Goal: Task Accomplishment & Management: Complete application form

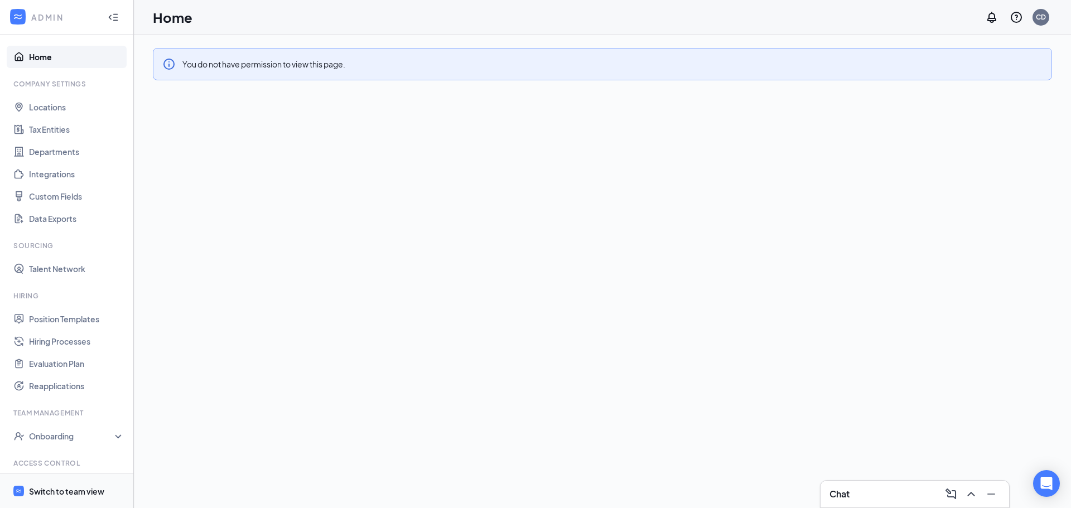
click at [60, 493] on div "Switch to team view" at bounding box center [66, 491] width 75 height 11
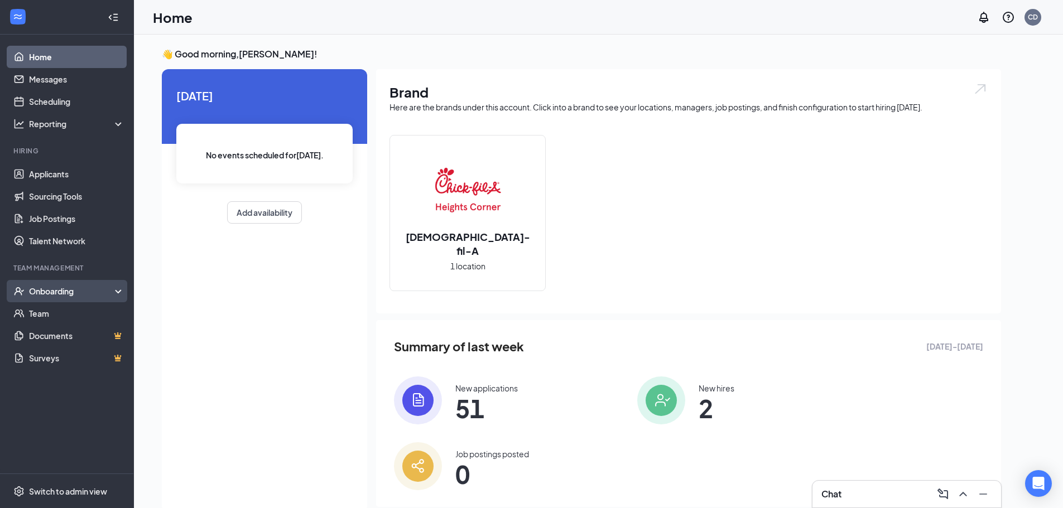
click at [81, 289] on div "Onboarding" at bounding box center [72, 291] width 86 height 11
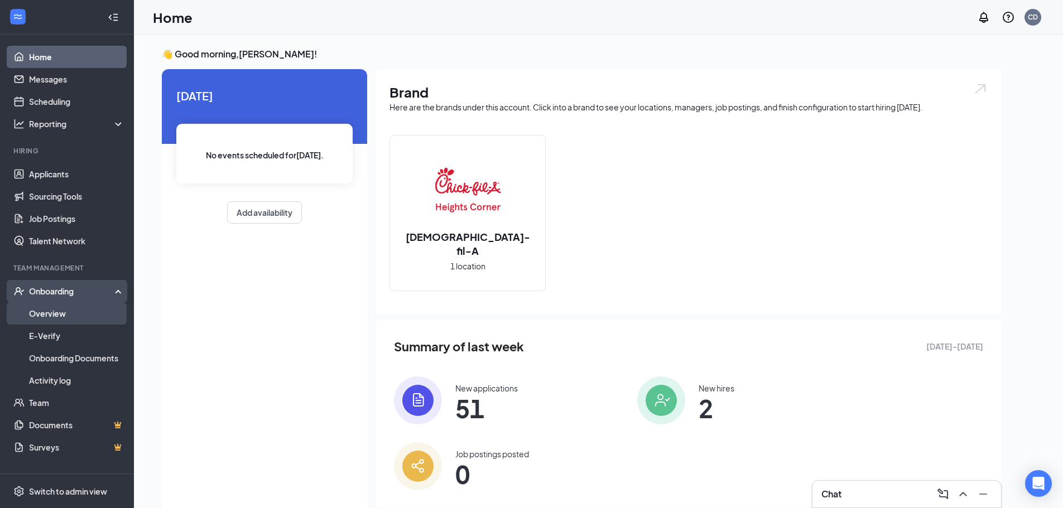
click at [83, 312] on link "Overview" at bounding box center [76, 313] width 95 height 22
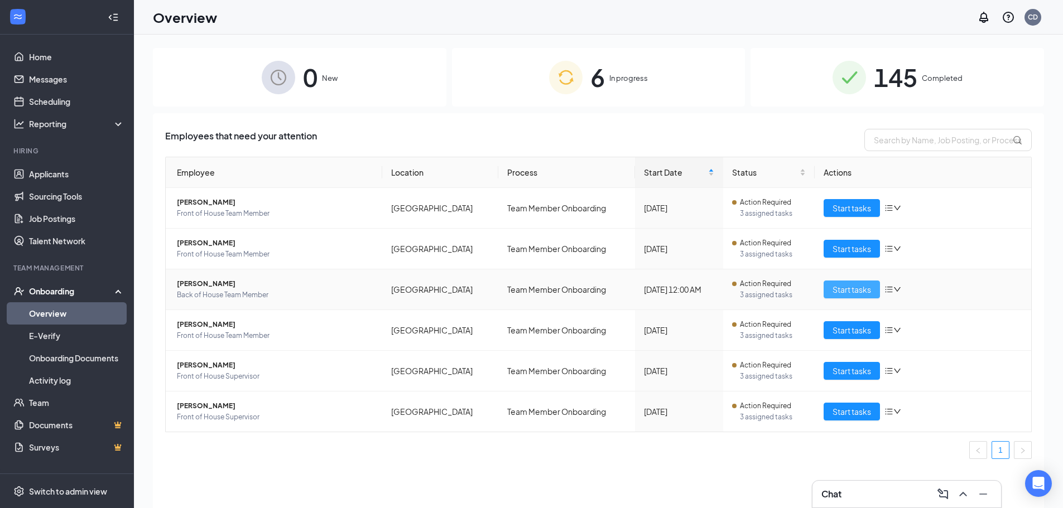
click at [851, 291] on span "Start tasks" at bounding box center [852, 289] width 39 height 12
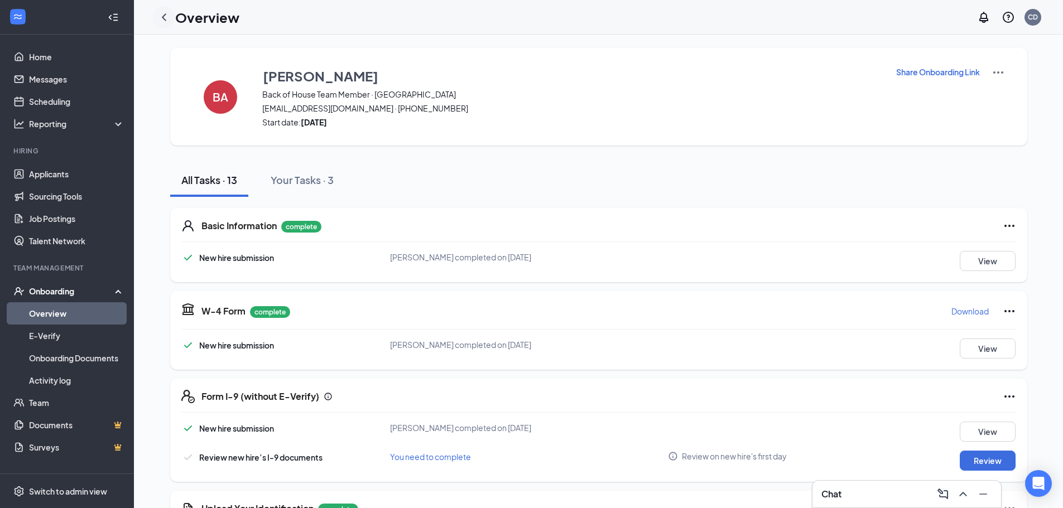
click at [165, 16] on icon "ChevronLeft" at bounding box center [163, 17] width 13 height 13
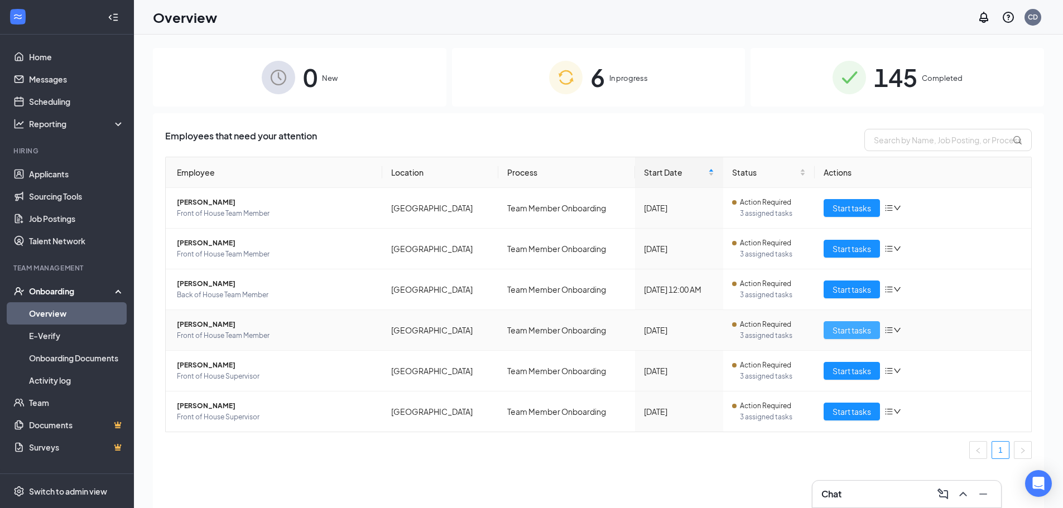
click at [843, 329] on span "Start tasks" at bounding box center [852, 330] width 39 height 12
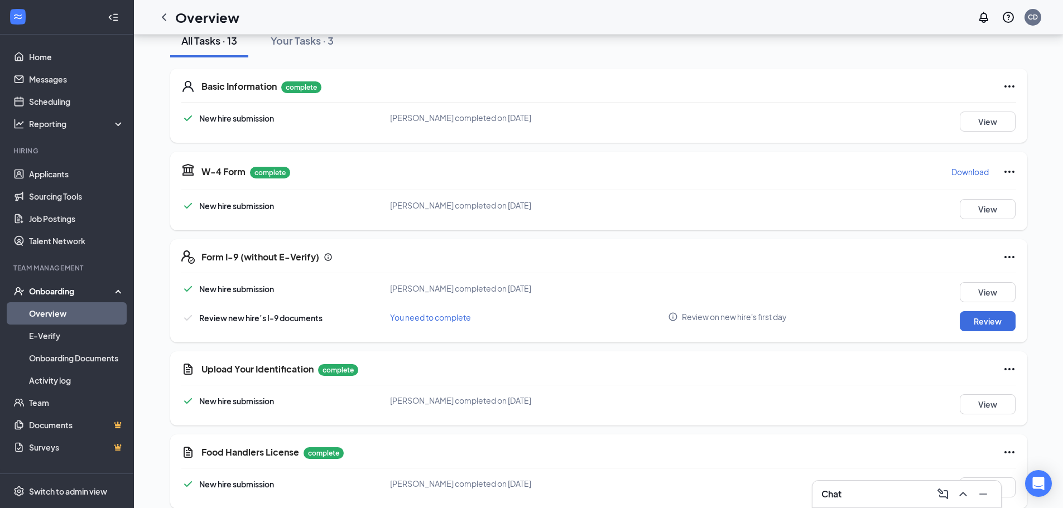
scroll to position [167, 0]
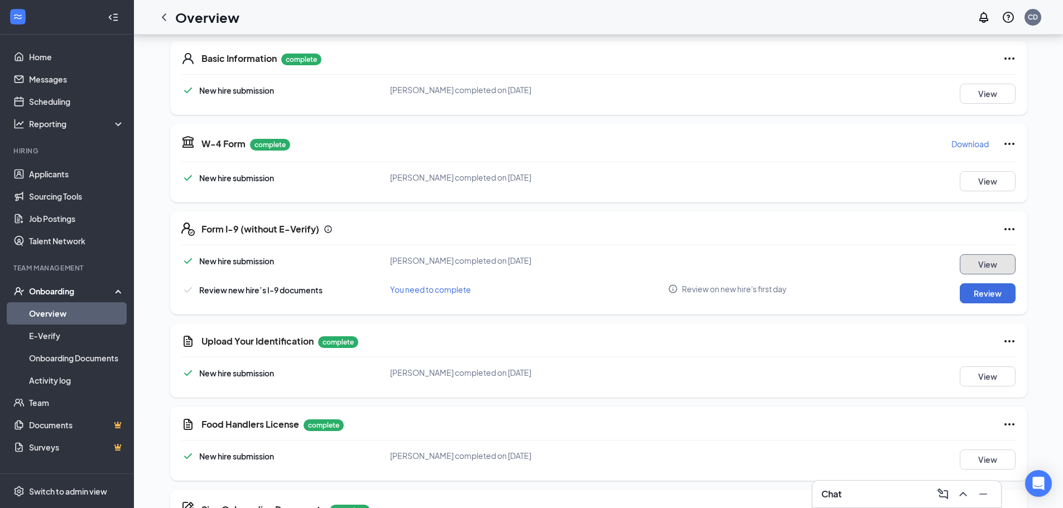
click at [988, 263] on button "View" at bounding box center [988, 264] width 56 height 20
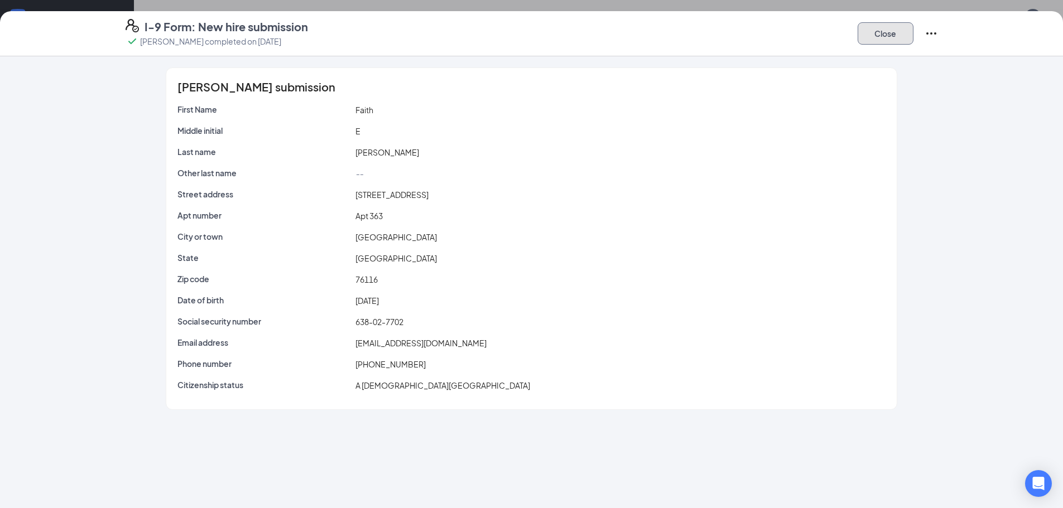
click at [896, 31] on button "Close" at bounding box center [886, 33] width 56 height 22
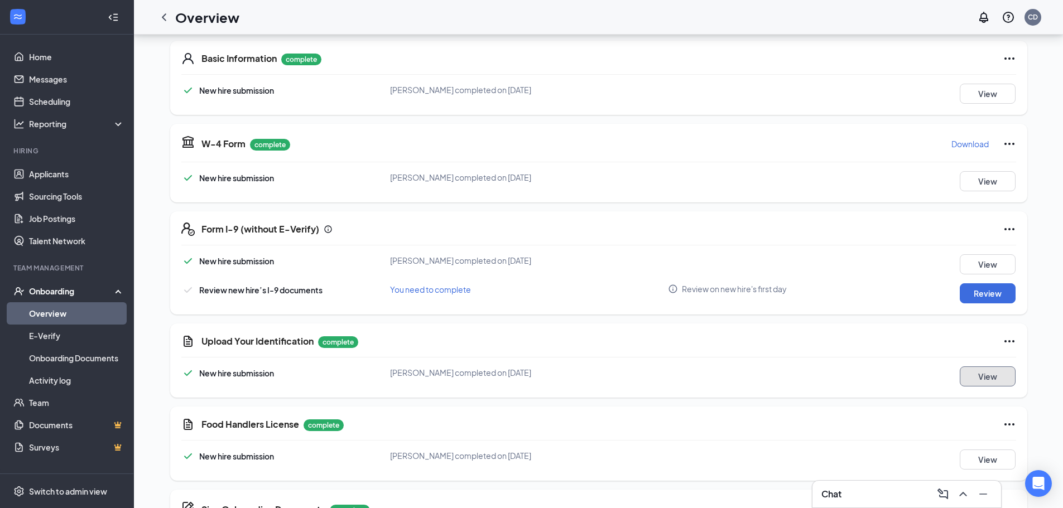
click at [978, 374] on button "View" at bounding box center [988, 377] width 56 height 20
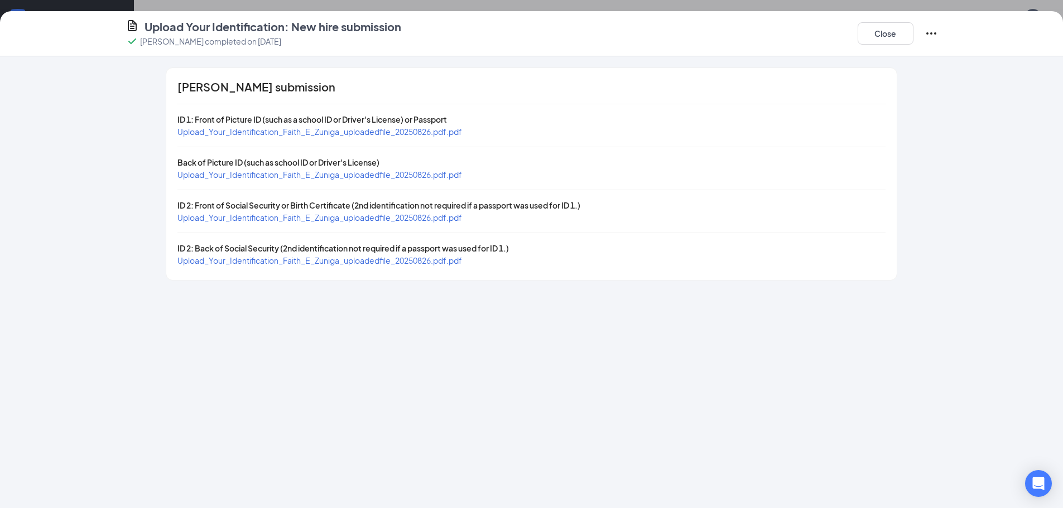
click at [333, 132] on span "Upload_Your_Identification_Faith_E_Zuniga_uploadedfile_20250826.pdf.pdf" at bounding box center [319, 132] width 285 height 10
click at [376, 176] on span "Upload_Your_Identification_Faith_E_Zuniga_uploadedfile_20250826.pdf.pdf" at bounding box center [319, 175] width 285 height 10
click at [297, 214] on span "Upload_Your_Identification_Faith_E_Zuniga_uploadedfile_20250826.pdf.pdf" at bounding box center [319, 218] width 285 height 10
click at [315, 258] on span "Upload_Your_Identification_Faith_E_Zuniga_uploadedfile_20250826.pdf.pdf" at bounding box center [319, 261] width 285 height 10
click at [885, 32] on button "Close" at bounding box center [886, 33] width 56 height 22
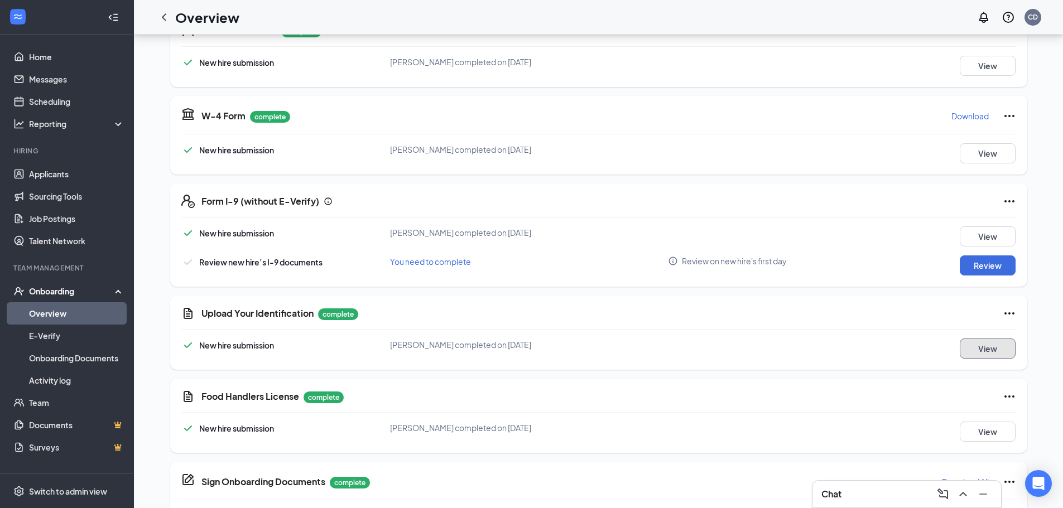
scroll to position [223, 0]
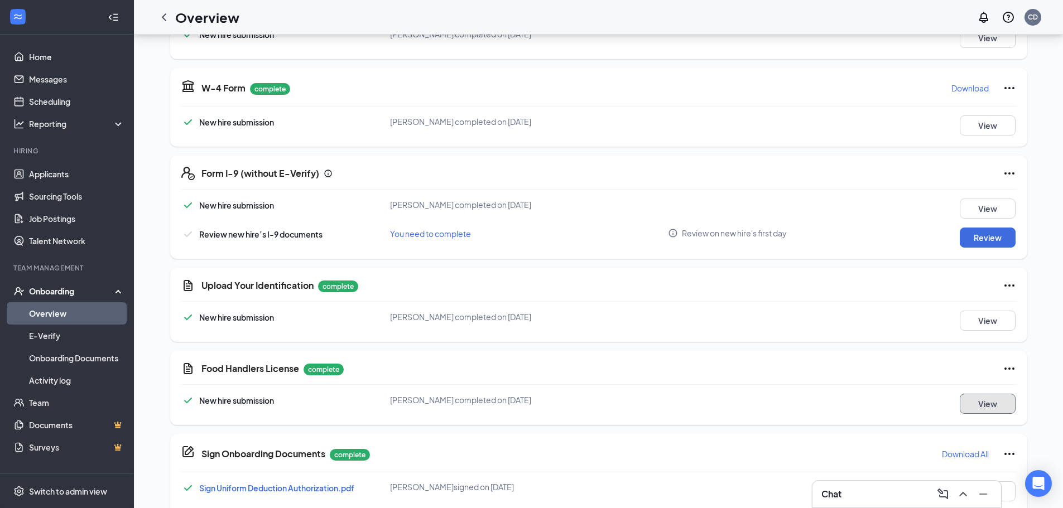
click at [983, 402] on button "View" at bounding box center [988, 404] width 56 height 20
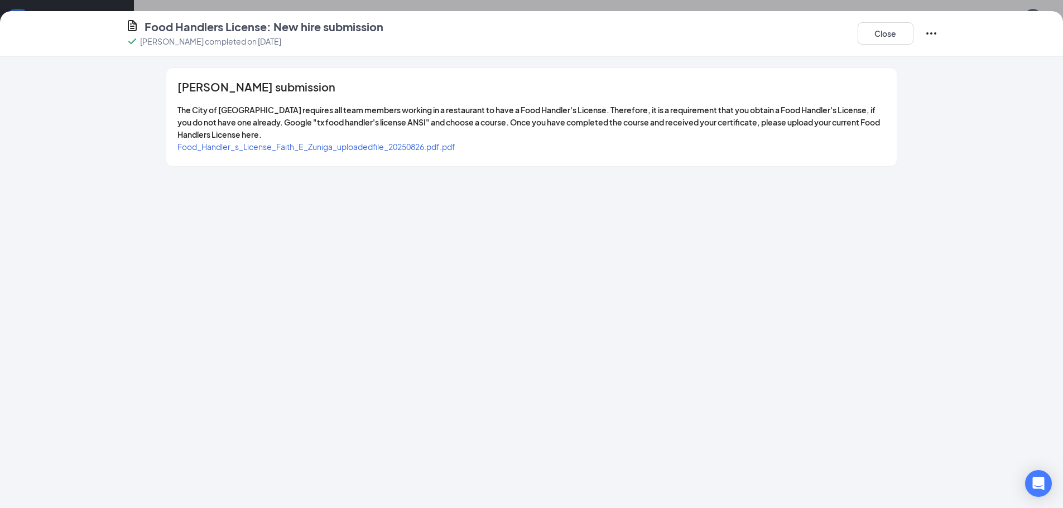
click at [401, 148] on span "Food_Handler_s_License_Faith_E_Zuniga_uploadedfile_20250826.pdf.pdf" at bounding box center [316, 147] width 278 height 10
click at [897, 38] on button "Close" at bounding box center [886, 33] width 56 height 22
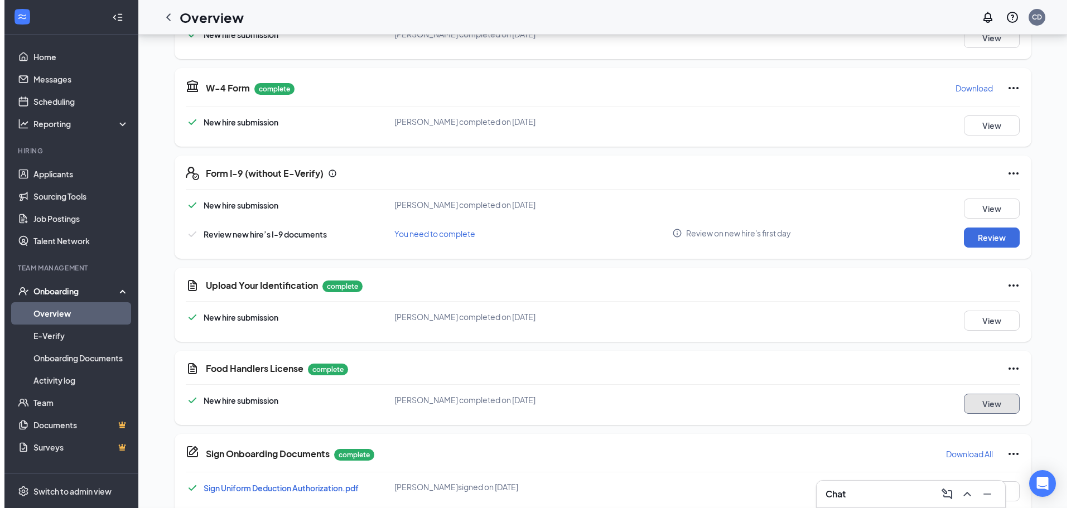
scroll to position [0, 0]
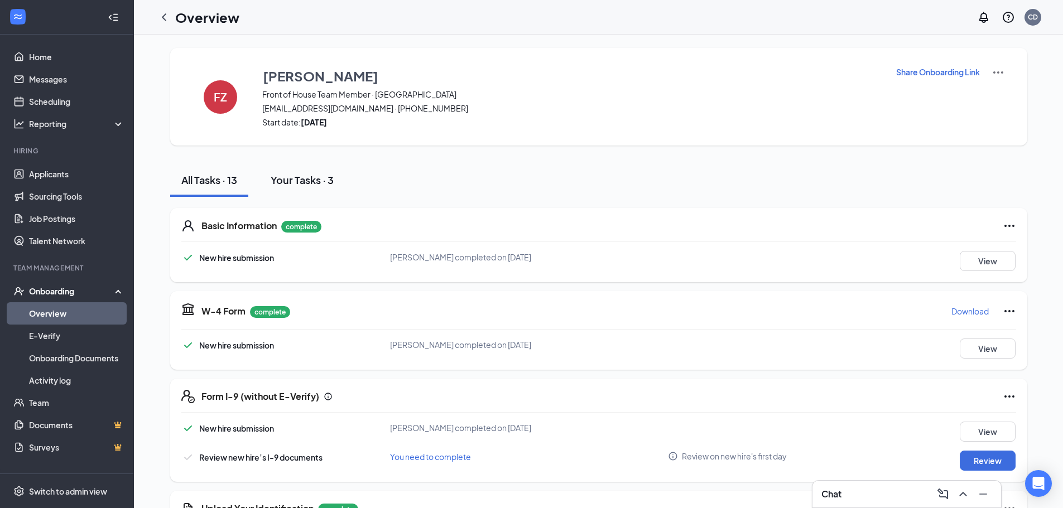
click at [304, 179] on div "Your Tasks · 3" at bounding box center [302, 180] width 63 height 14
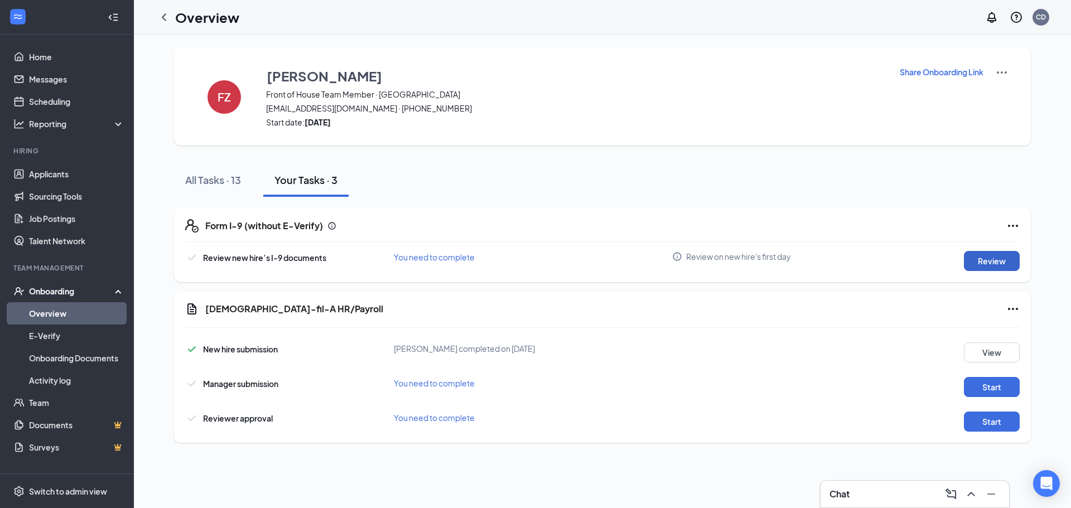
click at [992, 261] on button "Review" at bounding box center [992, 261] width 56 height 20
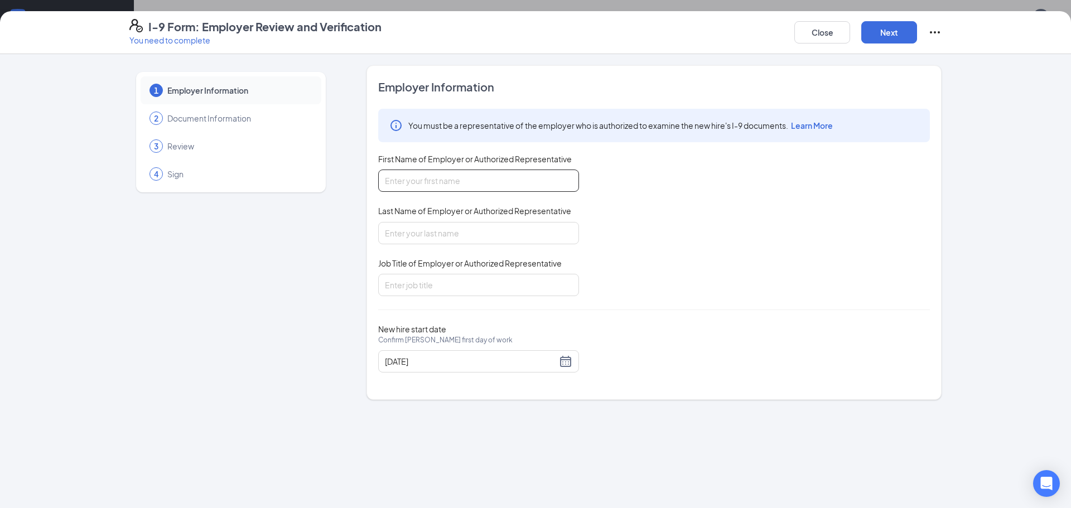
click at [419, 175] on input "First Name of Employer or Authorized Representative" at bounding box center [478, 181] width 201 height 22
type input "Cailla"
type input "[PERSON_NAME]"
click at [444, 287] on input "Job Title of Employer or Authorized Representative" at bounding box center [478, 285] width 201 height 22
type input "Executive Director"
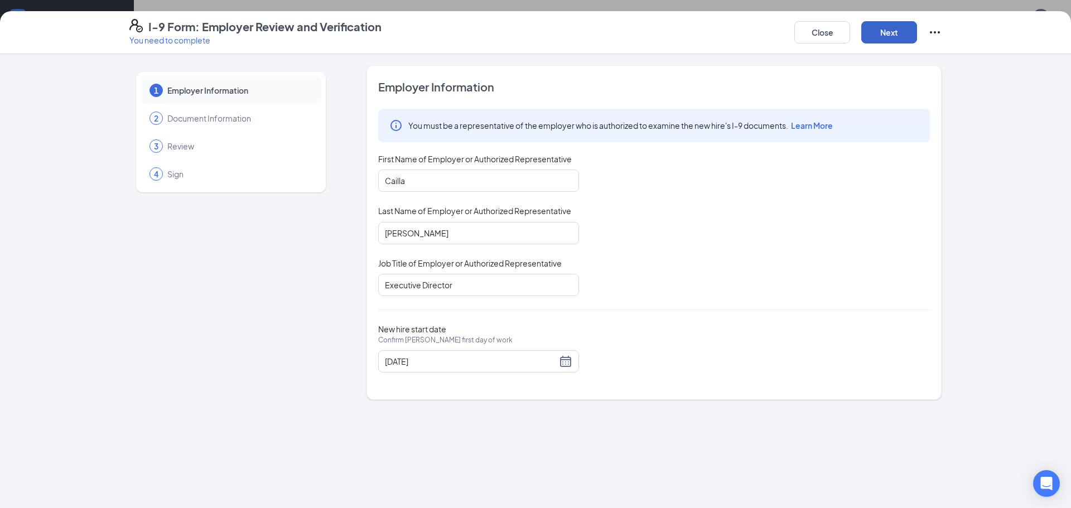
click at [883, 31] on button "Next" at bounding box center [890, 32] width 56 height 22
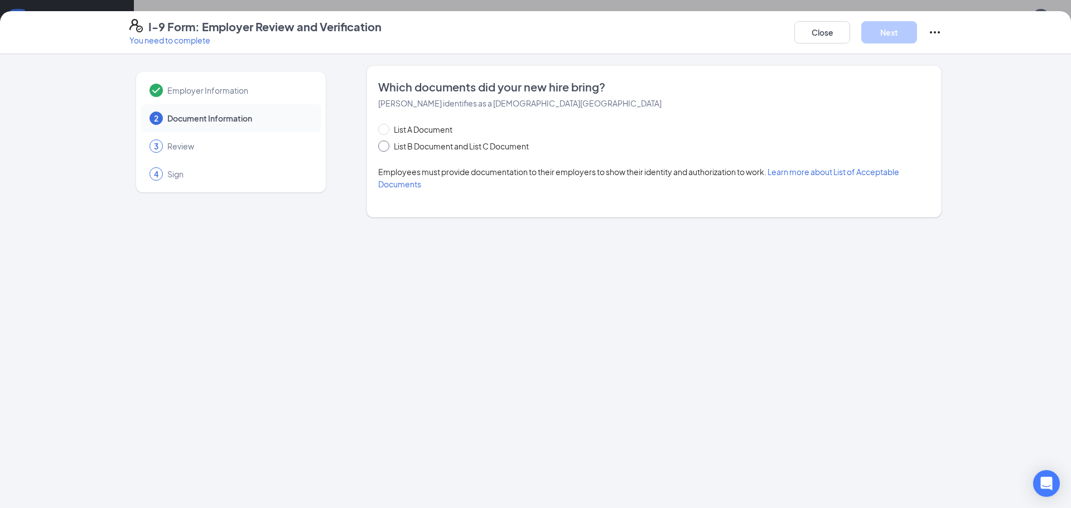
click at [386, 145] on span at bounding box center [383, 146] width 11 height 11
click at [386, 145] on input "List B Document and List C Document" at bounding box center [382, 145] width 8 height 8
radio input "true"
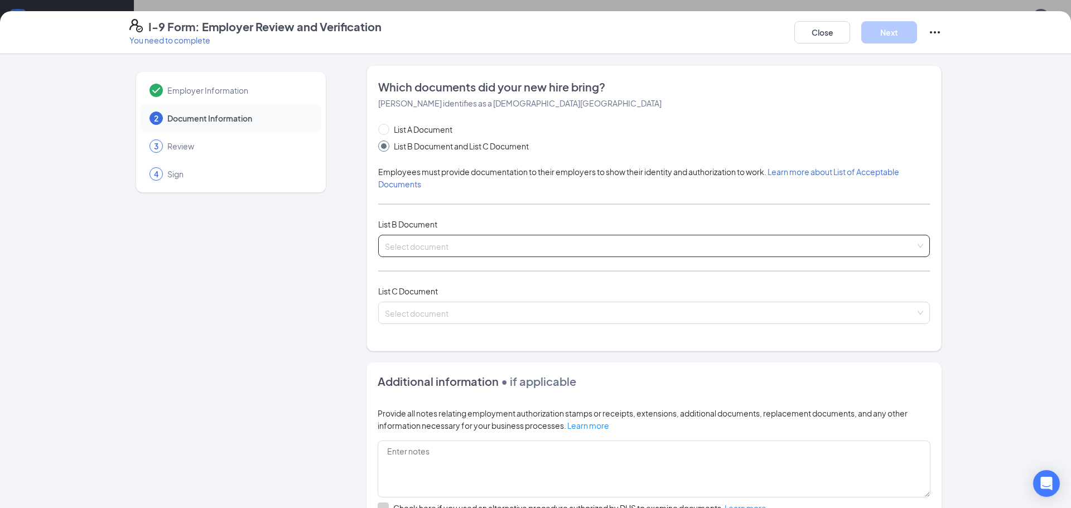
click at [436, 244] on input "search" at bounding box center [650, 243] width 531 height 17
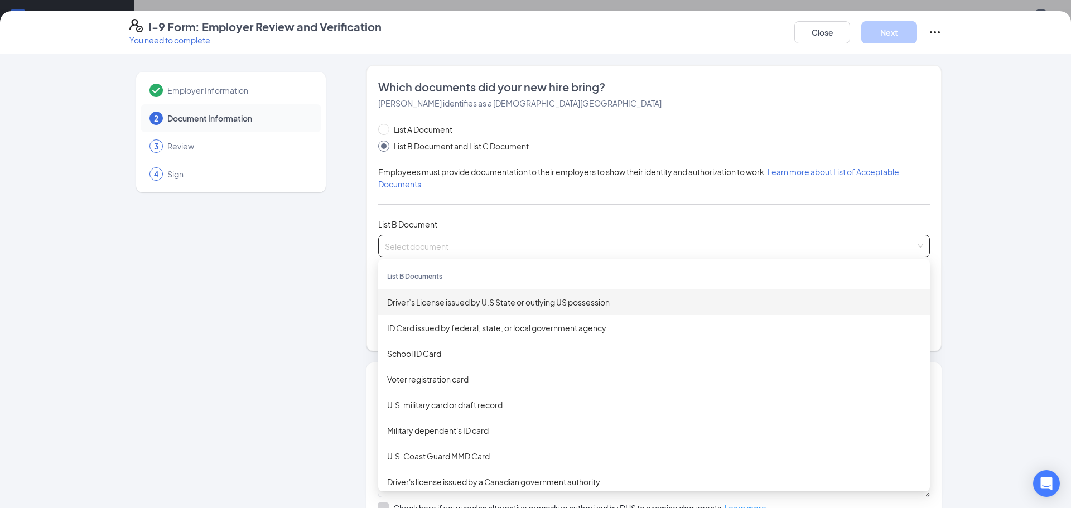
click at [431, 310] on div "Driver’s License issued by U.S State or outlying US possession" at bounding box center [654, 303] width 552 height 26
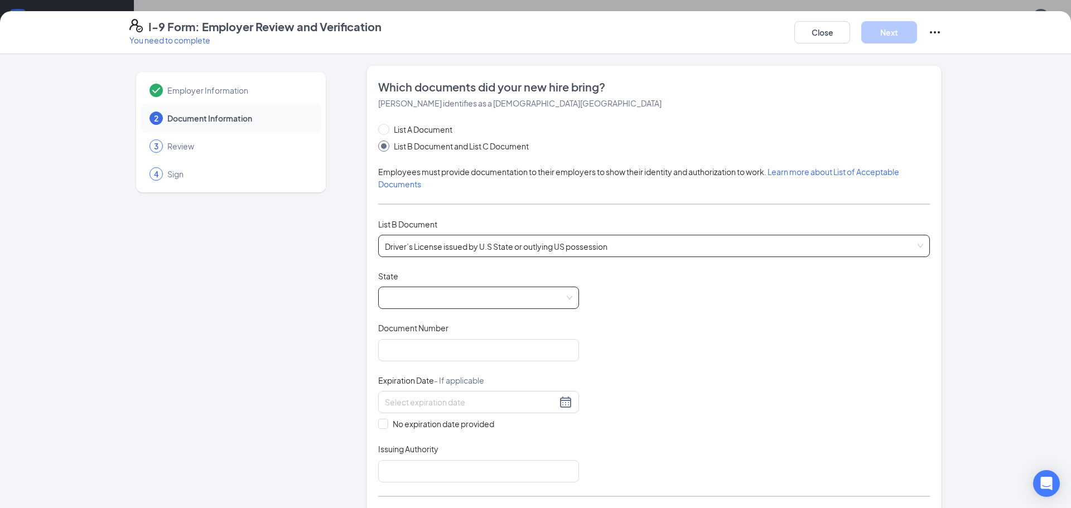
click at [433, 307] on span at bounding box center [478, 297] width 187 height 21
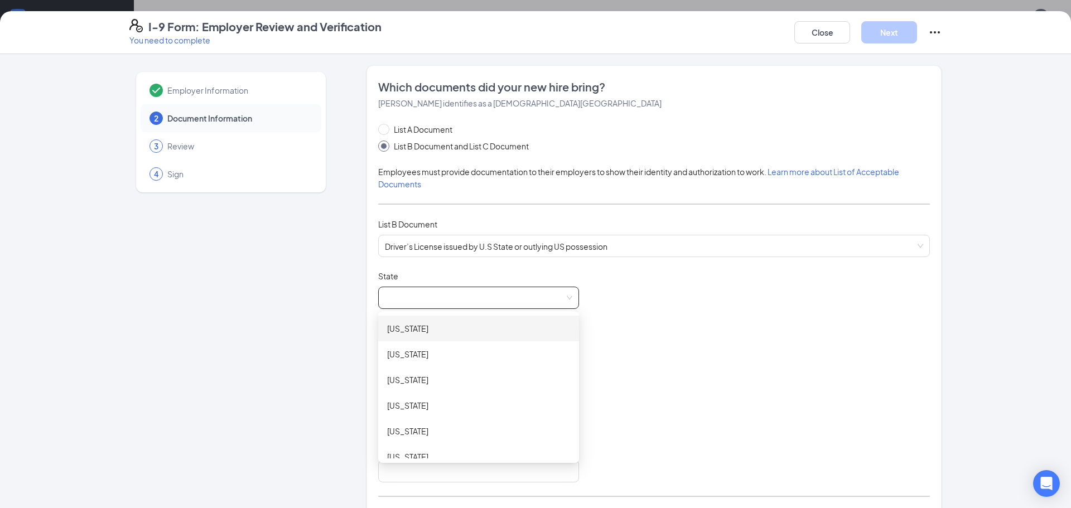
click at [436, 305] on span at bounding box center [478, 297] width 187 height 21
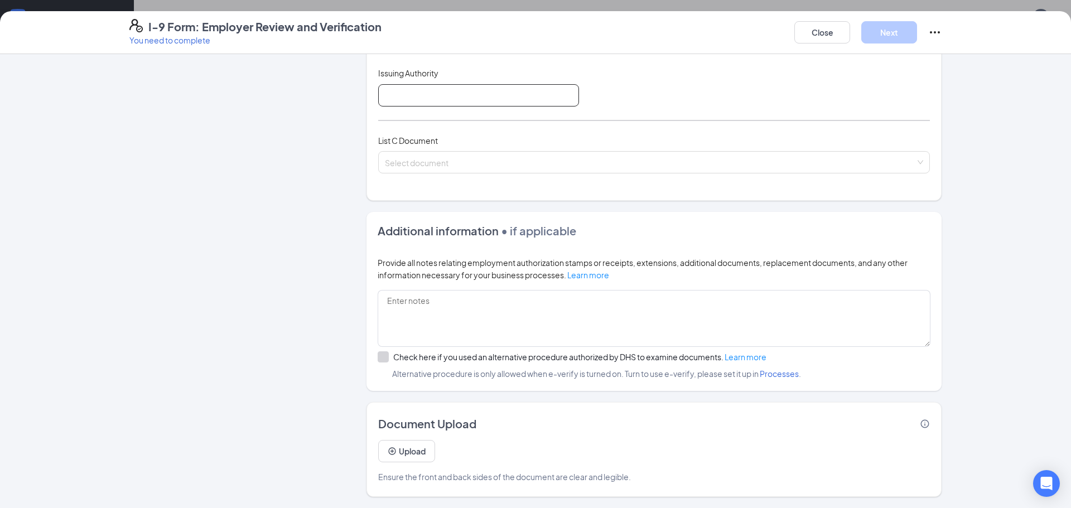
scroll to position [97, 0]
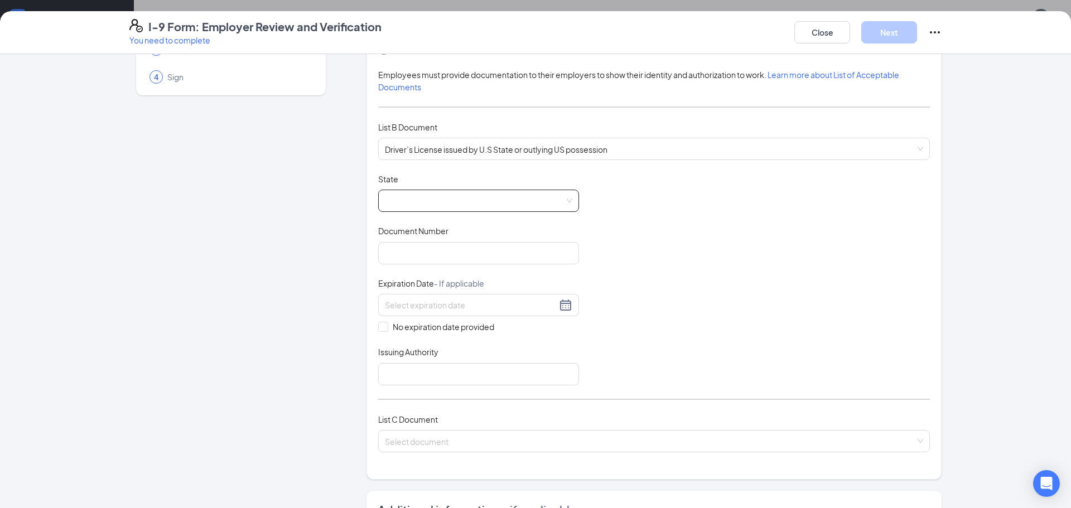
click at [436, 205] on span at bounding box center [478, 200] width 187 height 21
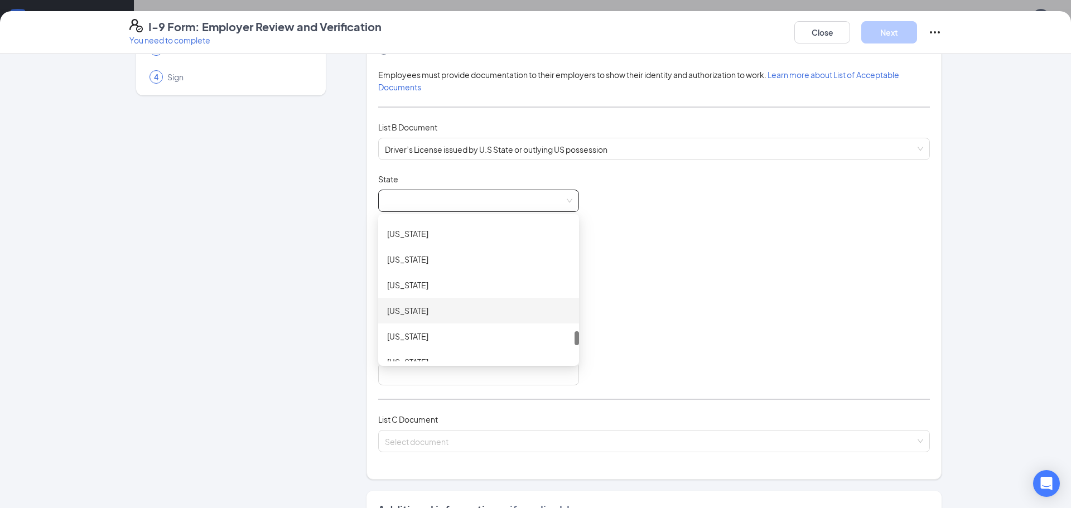
click at [396, 315] on div "[US_STATE]" at bounding box center [478, 311] width 183 height 12
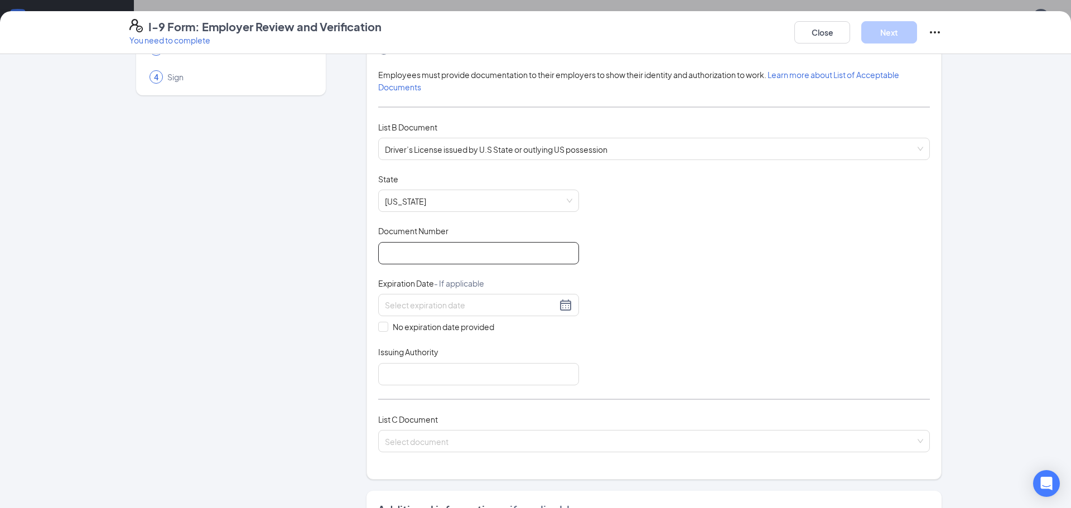
click at [453, 255] on input "Document Number" at bounding box center [478, 253] width 201 height 22
type input "51057935"
click at [432, 311] on input at bounding box center [471, 305] width 172 height 12
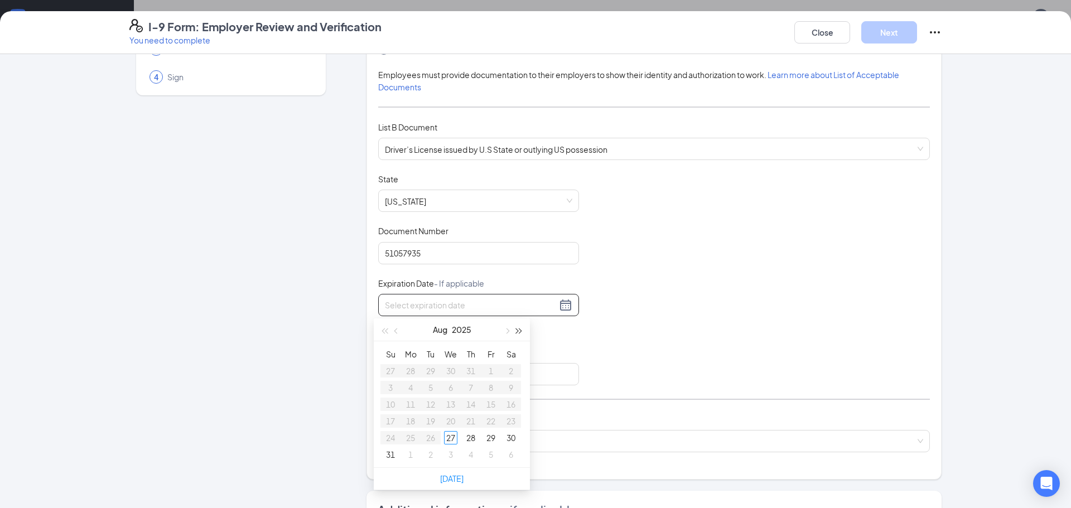
click at [522, 334] on button "button" at bounding box center [519, 330] width 12 height 22
click at [508, 329] on span "button" at bounding box center [507, 332] width 6 height 6
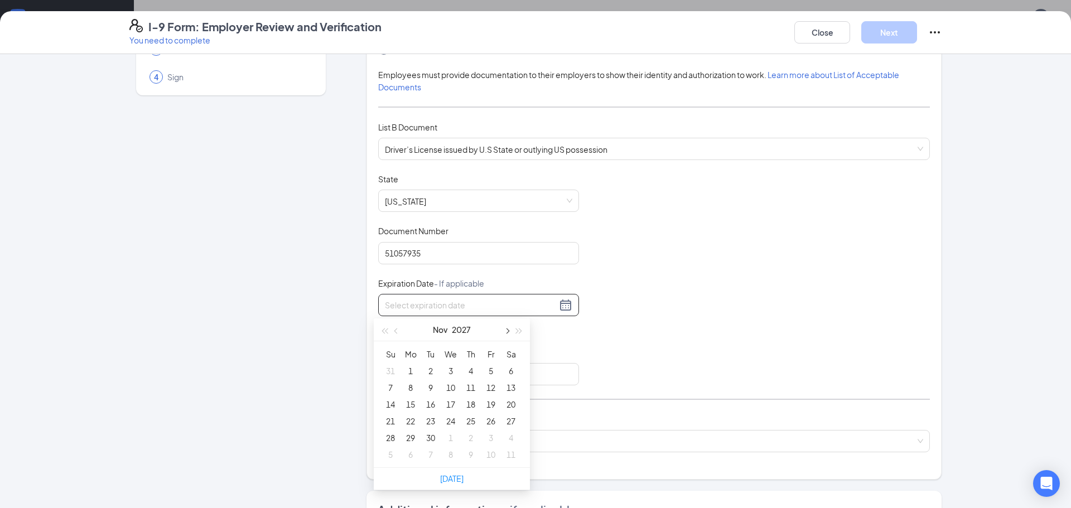
click at [508, 329] on span "button" at bounding box center [507, 332] width 6 height 6
click at [523, 332] on button "button" at bounding box center [519, 330] width 12 height 22
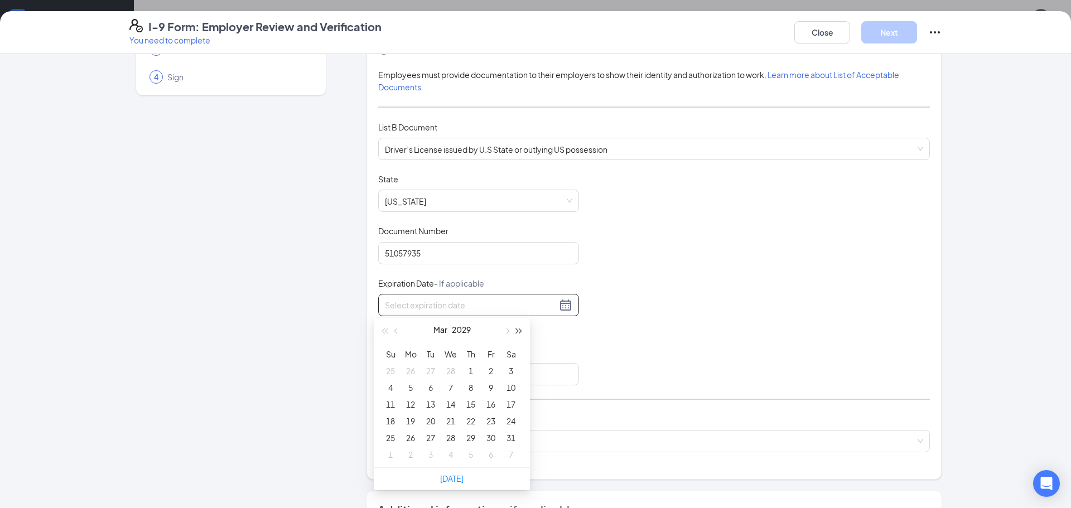
click at [523, 332] on button "button" at bounding box center [519, 330] width 12 height 22
type input "03/08/2033"
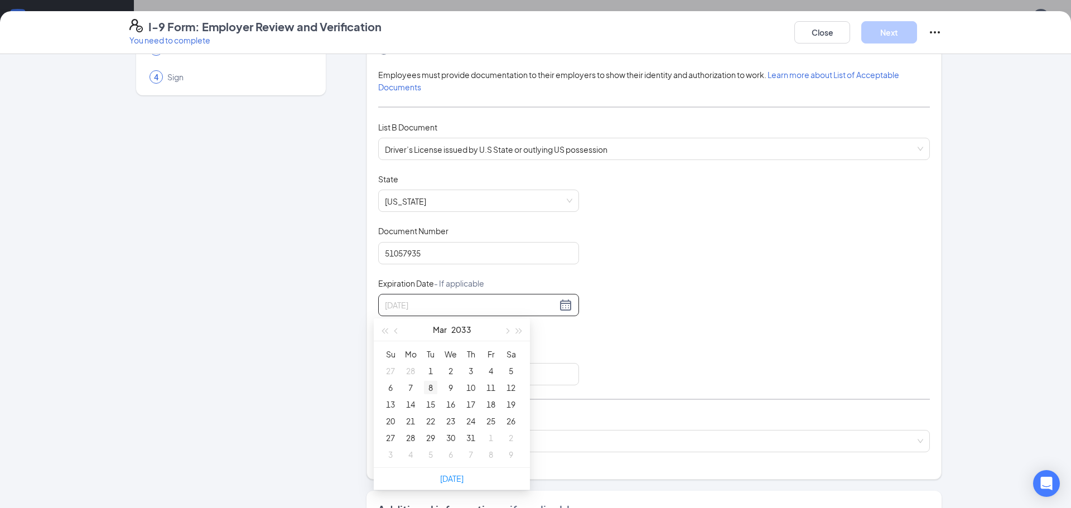
click at [428, 389] on div "8" at bounding box center [430, 387] width 13 height 13
click at [403, 369] on input "Issuing Authority" at bounding box center [478, 374] width 201 height 22
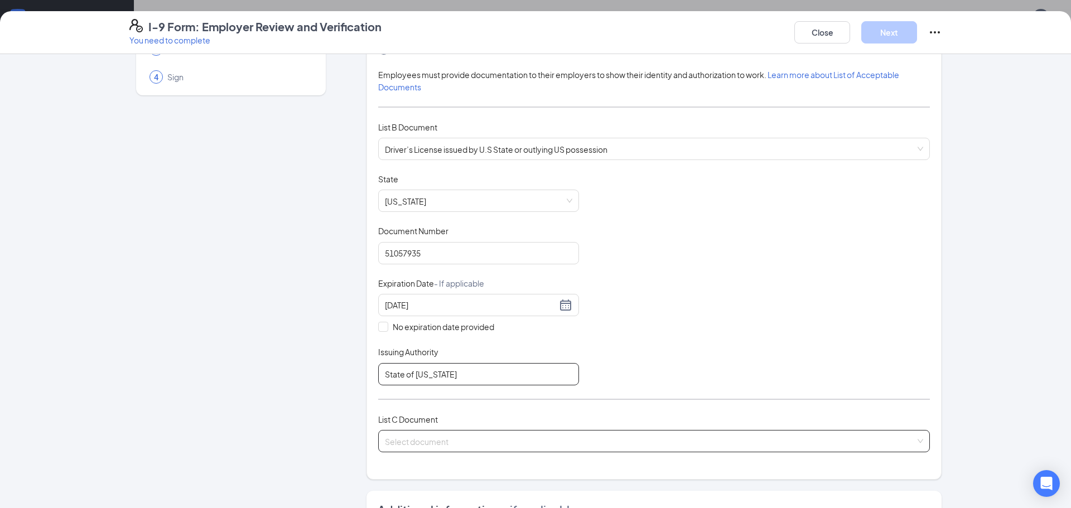
type input "State of Texas"
click at [410, 440] on input "search" at bounding box center [650, 439] width 531 height 17
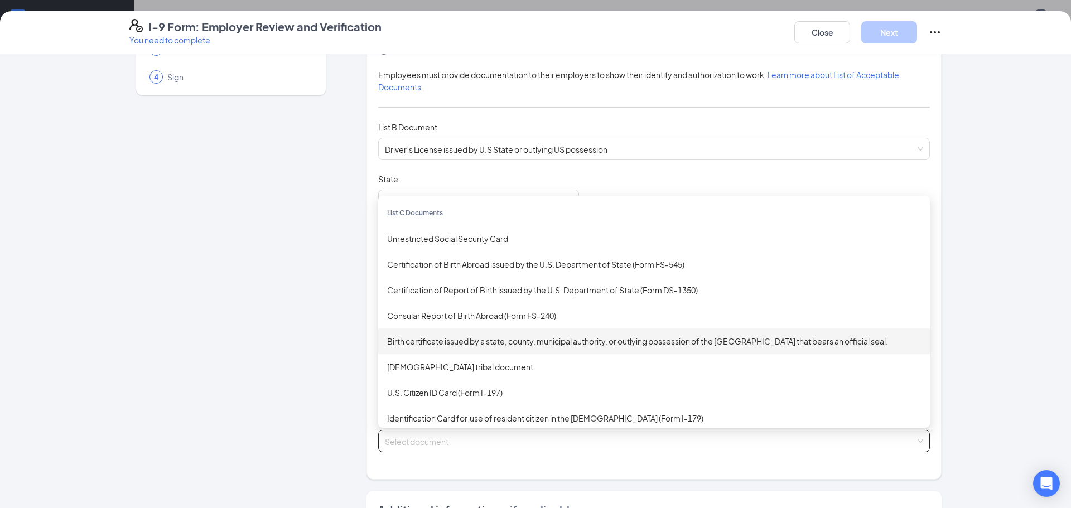
click at [487, 344] on div "Birth certificate issued by a state, county, municipal authority, or outlying p…" at bounding box center [654, 341] width 534 height 12
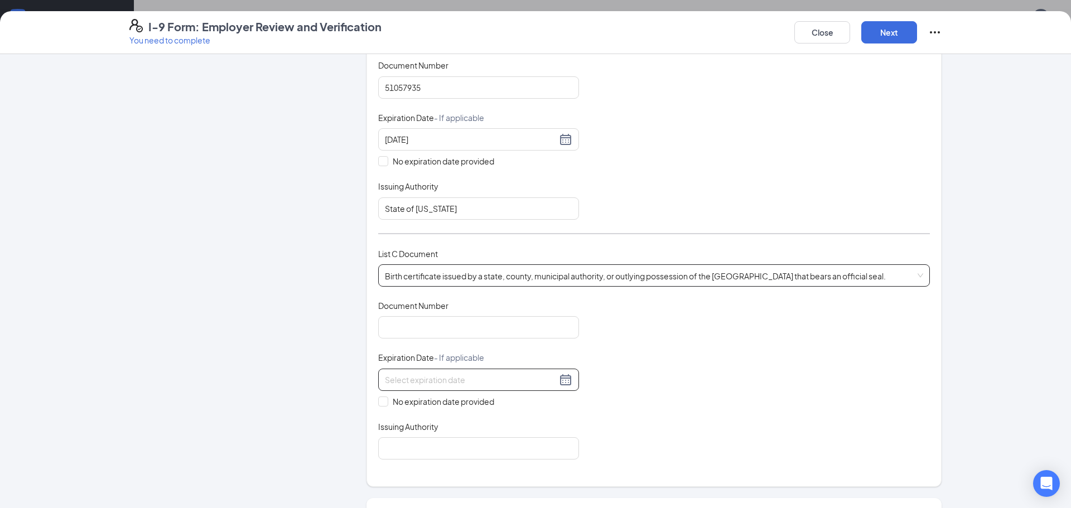
scroll to position [264, 0]
click at [425, 324] on input "Document Number" at bounding box center [478, 326] width 201 height 22
type input "00430264"
click at [379, 399] on input "No expiration date provided" at bounding box center [382, 399] width 8 height 8
checkbox input "true"
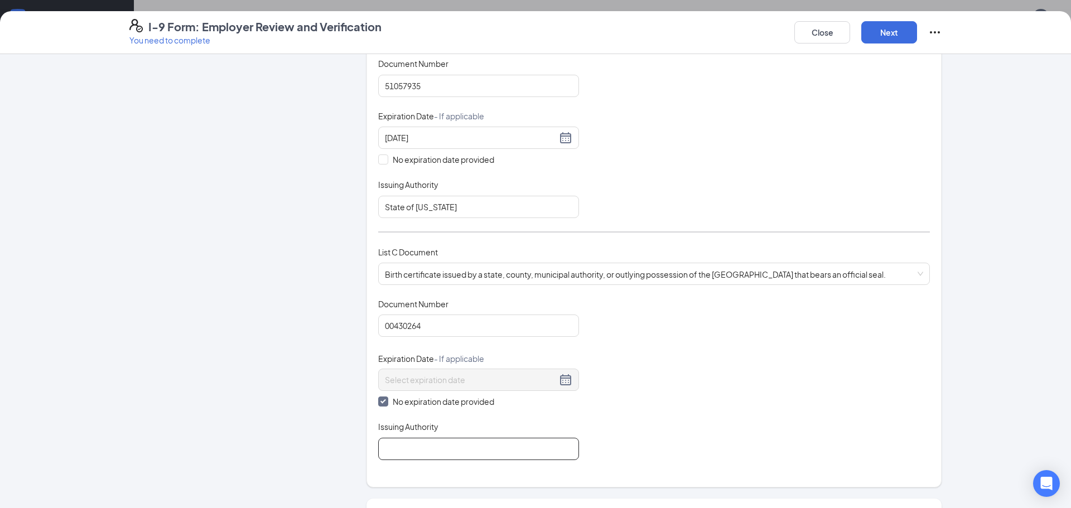
click at [417, 446] on input "Issuing Authority" at bounding box center [478, 449] width 201 height 22
type input "Tarrant County"
click at [662, 391] on div "Document Title Birth certificate issued by a state, county, municipal authority…" at bounding box center [654, 380] width 552 height 162
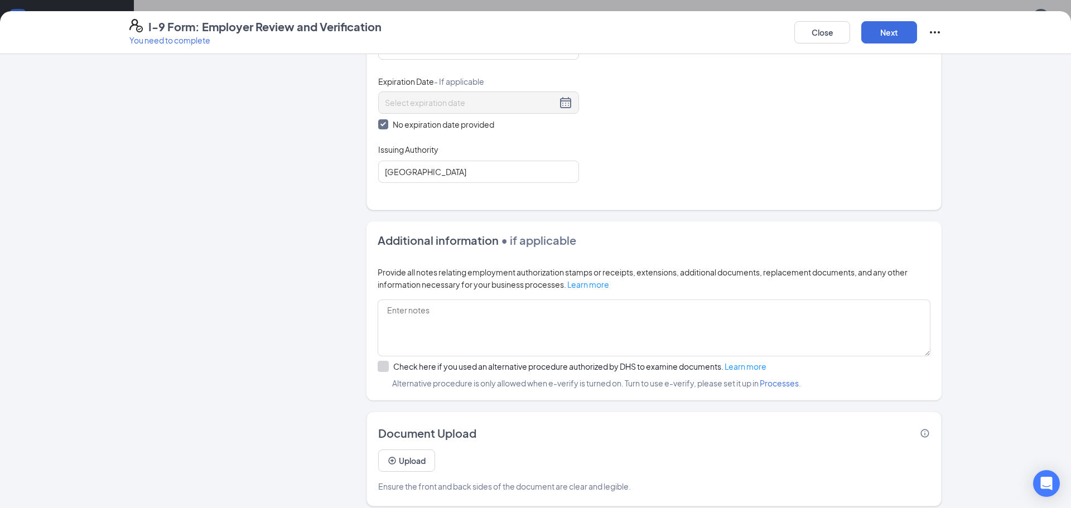
scroll to position [544, 0]
click at [887, 32] on button "Next" at bounding box center [890, 32] width 56 height 22
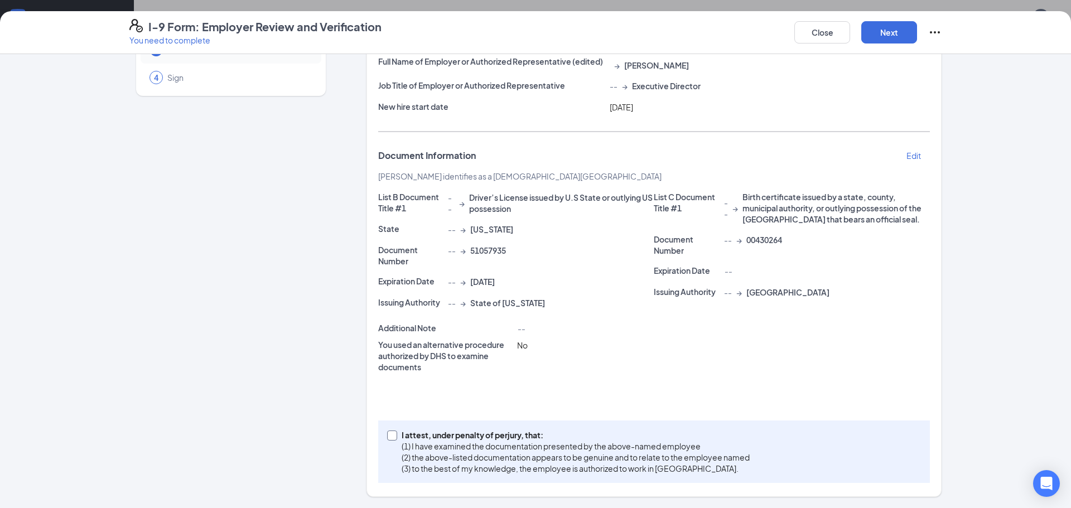
click at [391, 438] on input "I attest, under penalty of [PERSON_NAME], that: (1) I have examined the documen…" at bounding box center [391, 435] width 8 height 8
checkbox input "true"
click at [892, 31] on button "Next" at bounding box center [890, 32] width 56 height 22
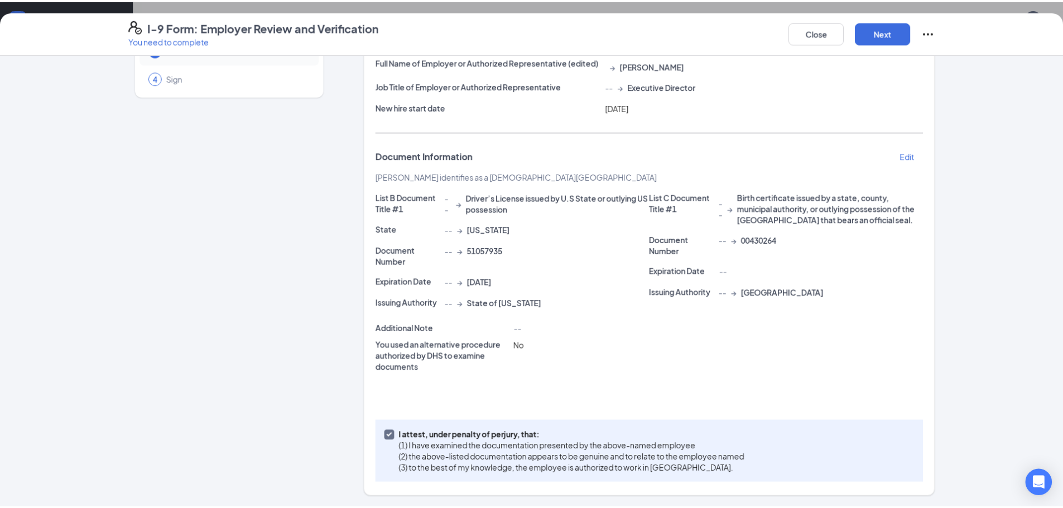
scroll to position [0, 0]
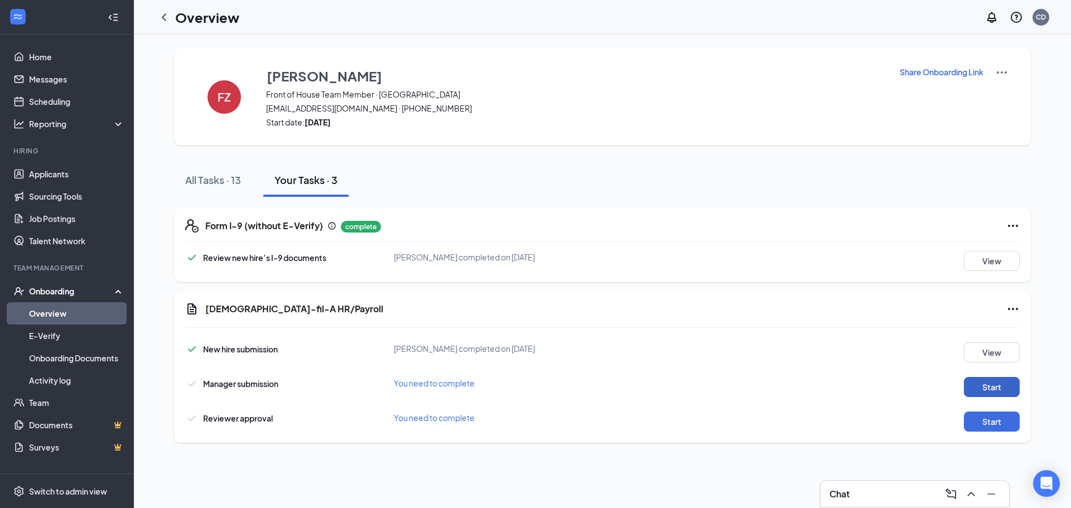
click at [992, 389] on button "Start" at bounding box center [992, 387] width 56 height 20
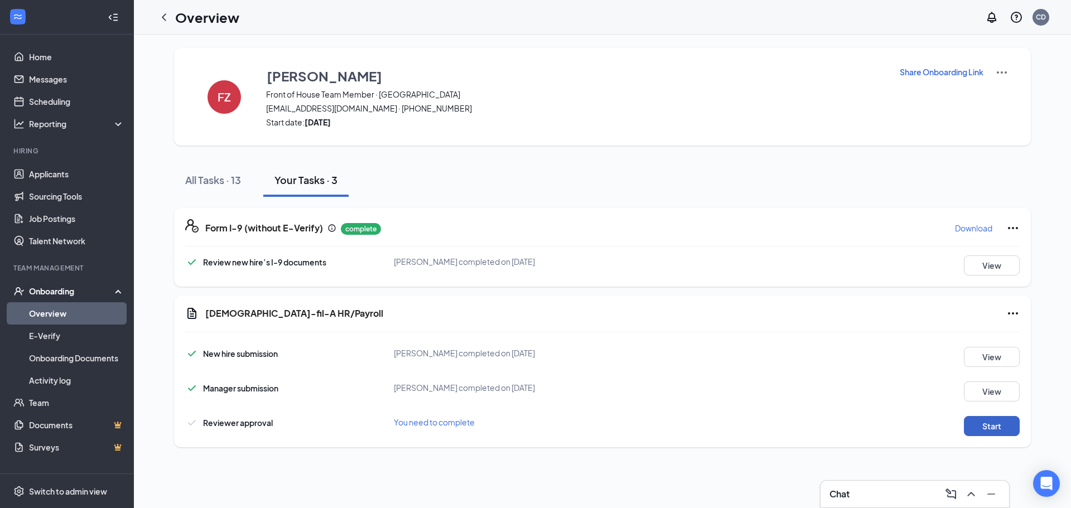
click at [992, 425] on button "Start" at bounding box center [992, 426] width 56 height 20
click at [165, 15] on icon "ChevronLeft" at bounding box center [164, 16] width 4 height 7
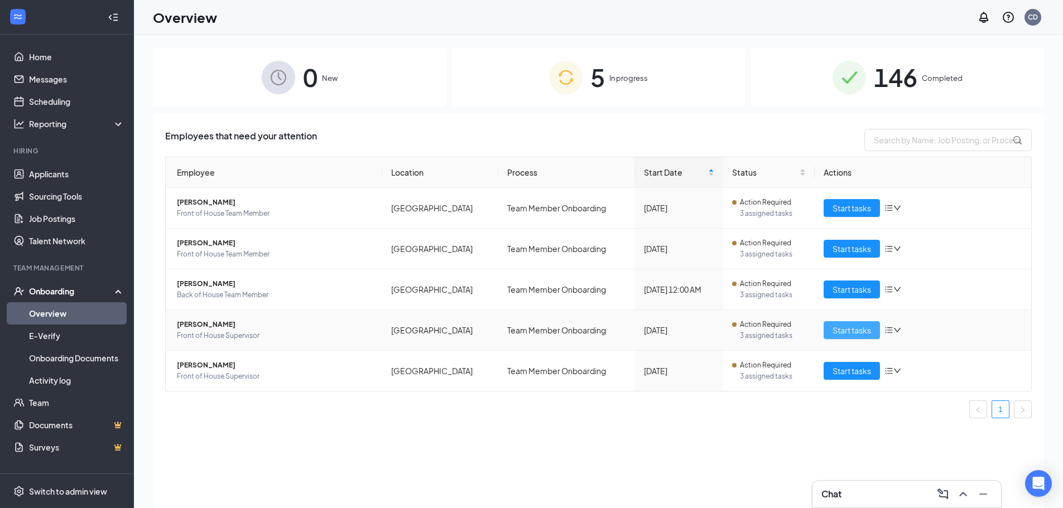
click at [853, 328] on span "Start tasks" at bounding box center [852, 330] width 39 height 12
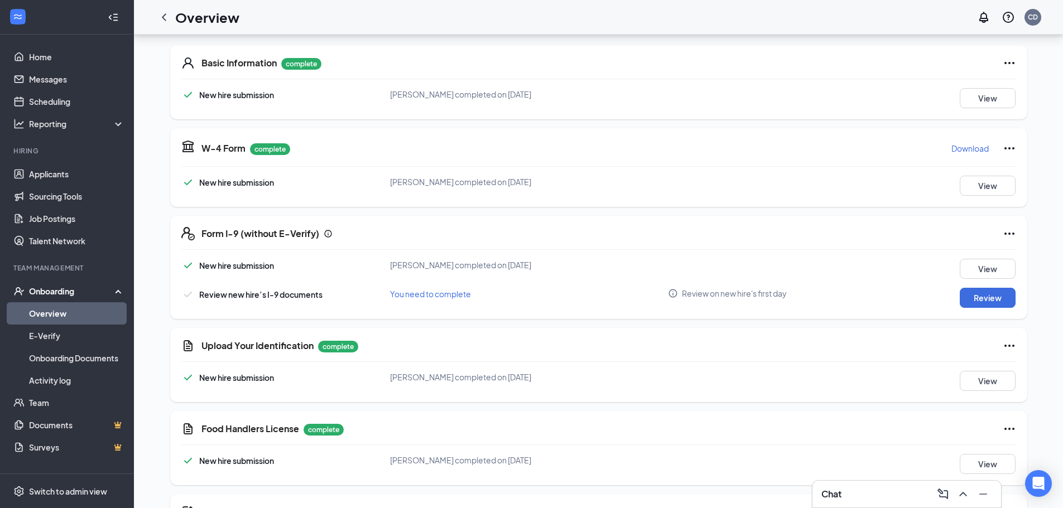
scroll to position [167, 0]
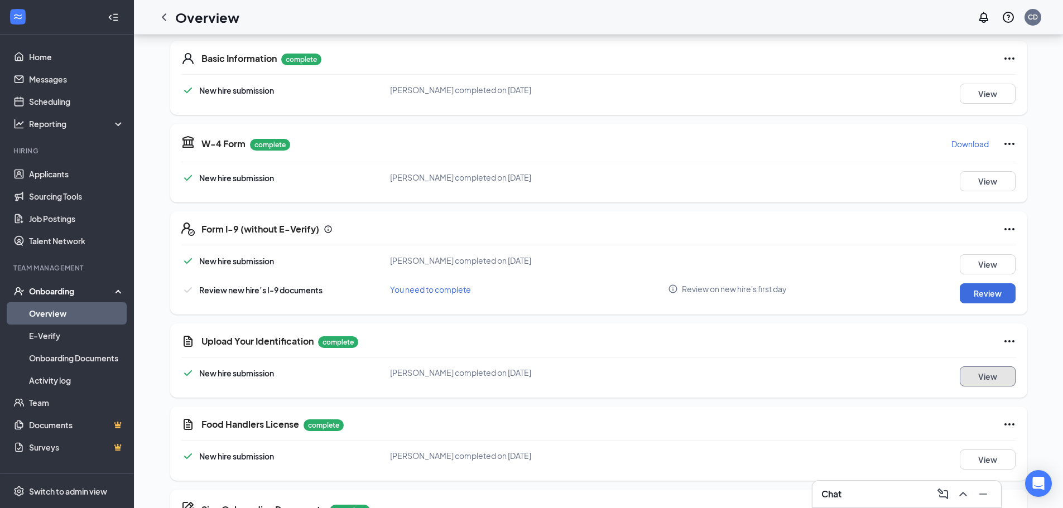
click at [980, 374] on button "View" at bounding box center [988, 377] width 56 height 20
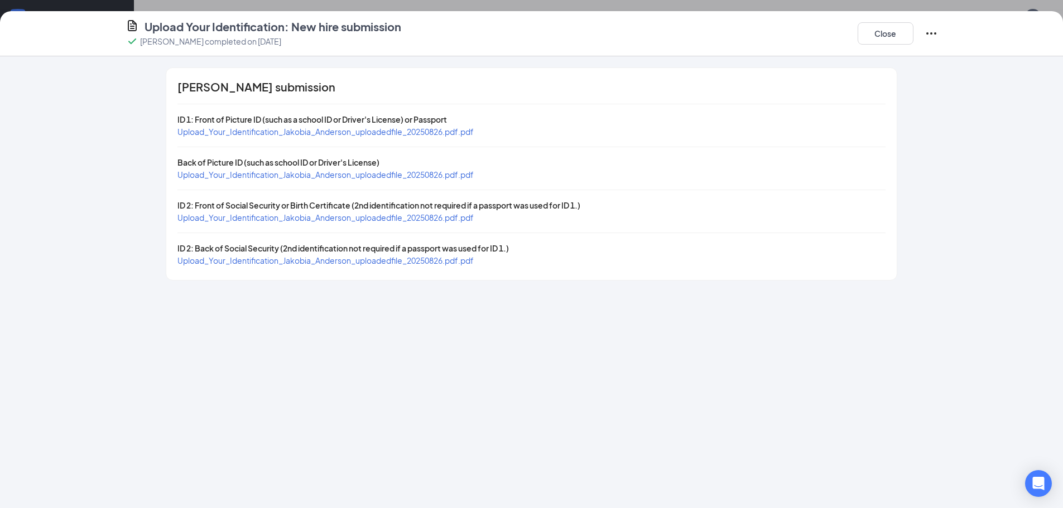
click at [377, 131] on span "Upload_Your_Identification_Jakobia_Anderson_uploadedfile_20250826.pdf.pdf" at bounding box center [325, 132] width 296 height 10
click at [304, 175] on span "Upload_Your_Identification_Jakobia_Anderson_uploadedfile_20250826.pdf.pdf" at bounding box center [325, 175] width 296 height 10
click at [300, 219] on span "Upload_Your_Identification_Jakobia_Anderson_uploadedfile_20250826.pdf.pdf" at bounding box center [325, 218] width 296 height 10
click at [332, 259] on span "Upload_Your_Identification_Jakobia_Anderson_uploadedfile_20250826.pdf.pdf" at bounding box center [325, 261] width 296 height 10
click at [875, 33] on button "Close" at bounding box center [886, 33] width 56 height 22
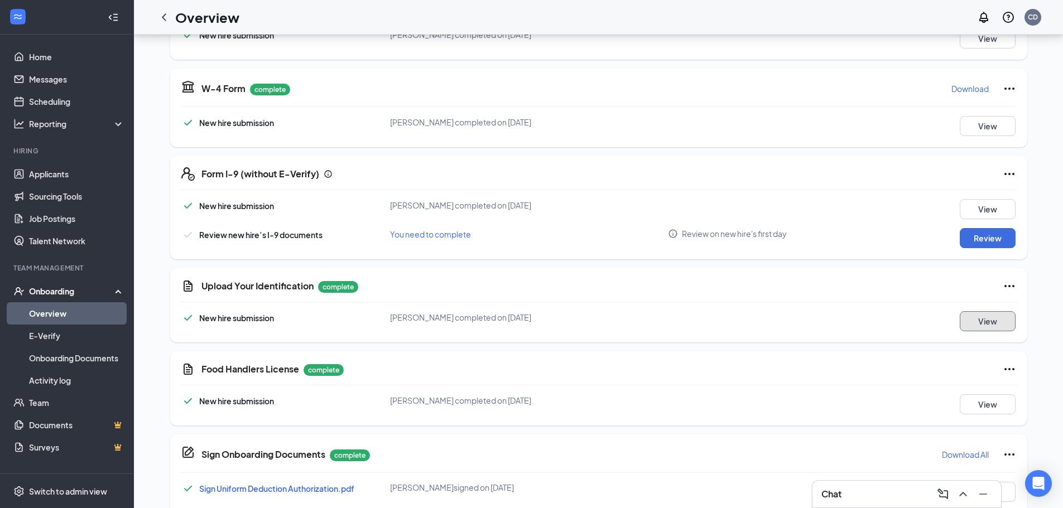
scroll to position [223, 0]
click at [1001, 405] on button "View" at bounding box center [988, 404] width 56 height 20
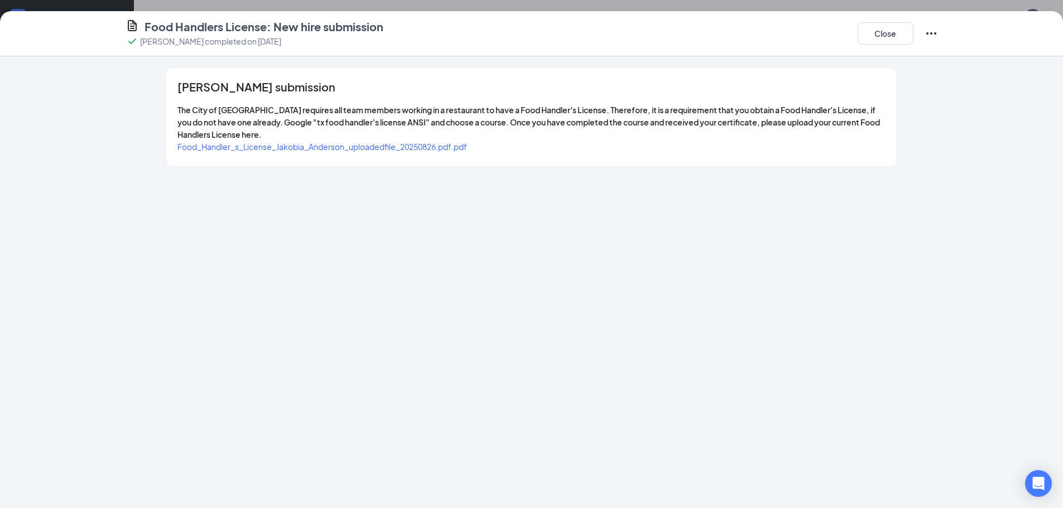
click at [384, 152] on div "Food_Handler_s_License_Jakobia_Anderson_uploadedfile_20250826.pdf.pdf" at bounding box center [322, 147] width 290 height 12
click at [386, 145] on span "Food_Handler_s_License_Jakobia_Anderson_uploadedfile_20250826.pdf.pdf" at bounding box center [322, 147] width 290 height 10
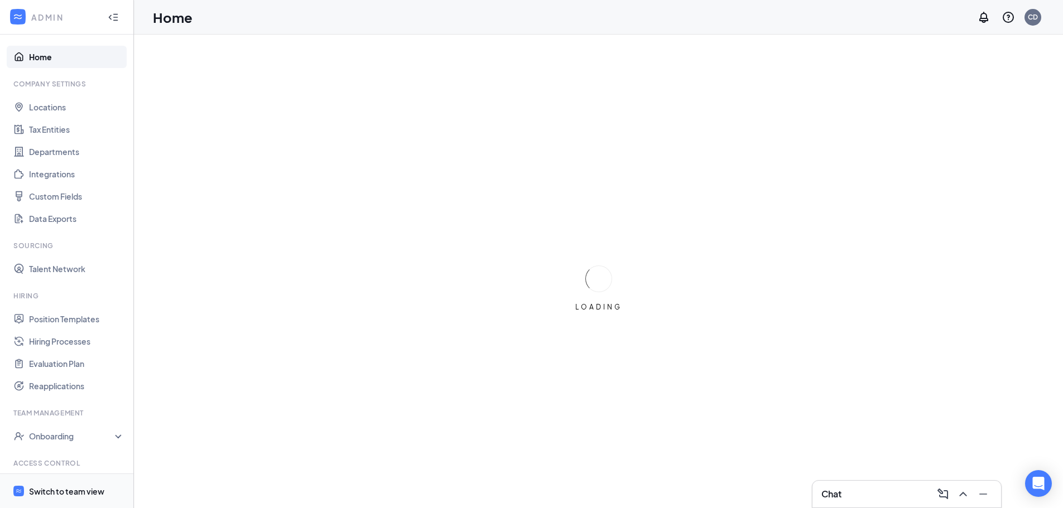
click at [58, 489] on div "Switch to team view" at bounding box center [66, 491] width 75 height 11
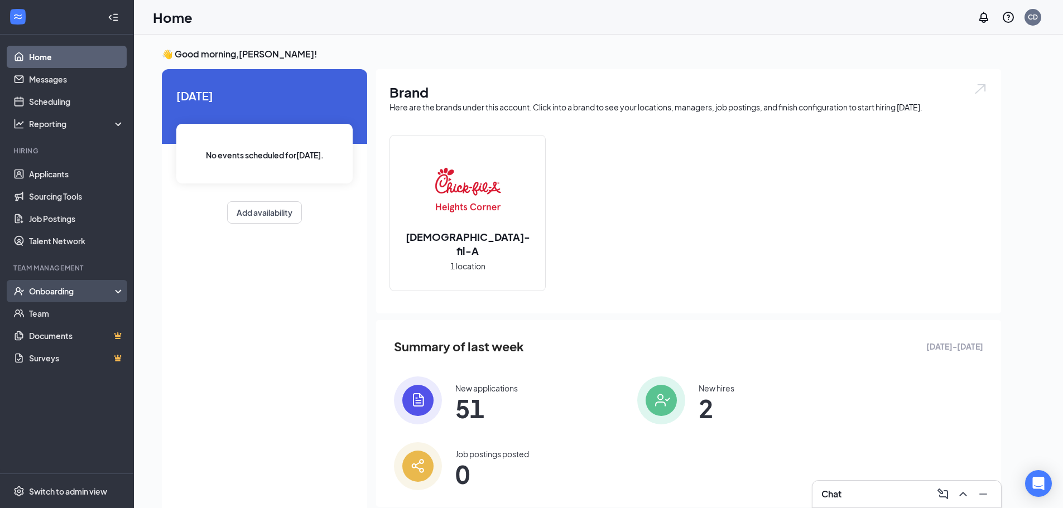
click at [59, 289] on div "Onboarding" at bounding box center [72, 291] width 86 height 11
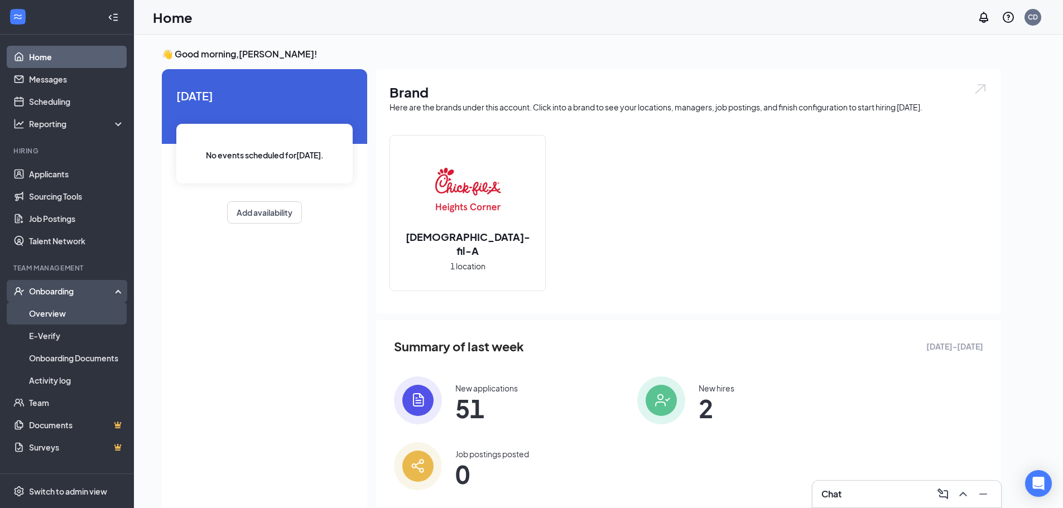
click at [60, 314] on link "Overview" at bounding box center [76, 313] width 95 height 22
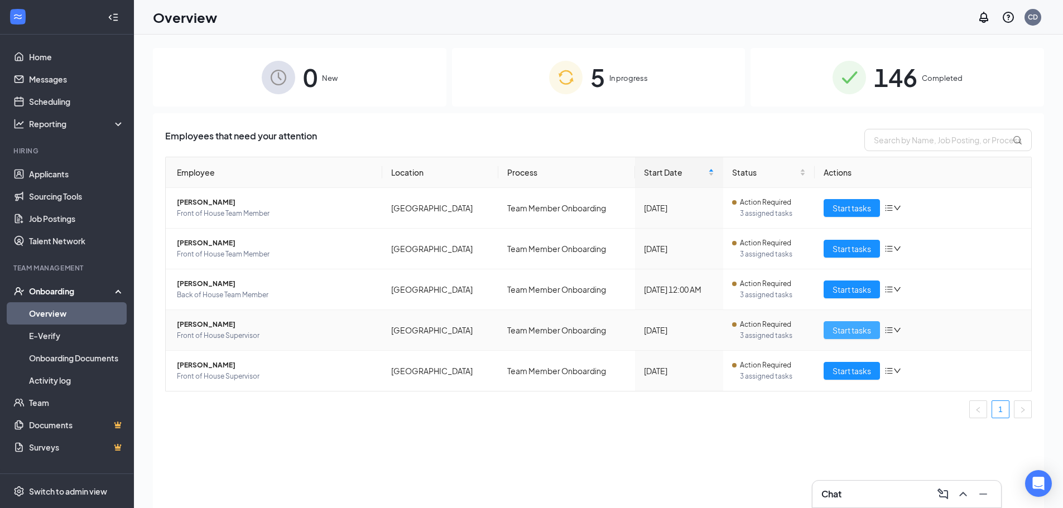
click at [845, 331] on span "Start tasks" at bounding box center [852, 330] width 39 height 12
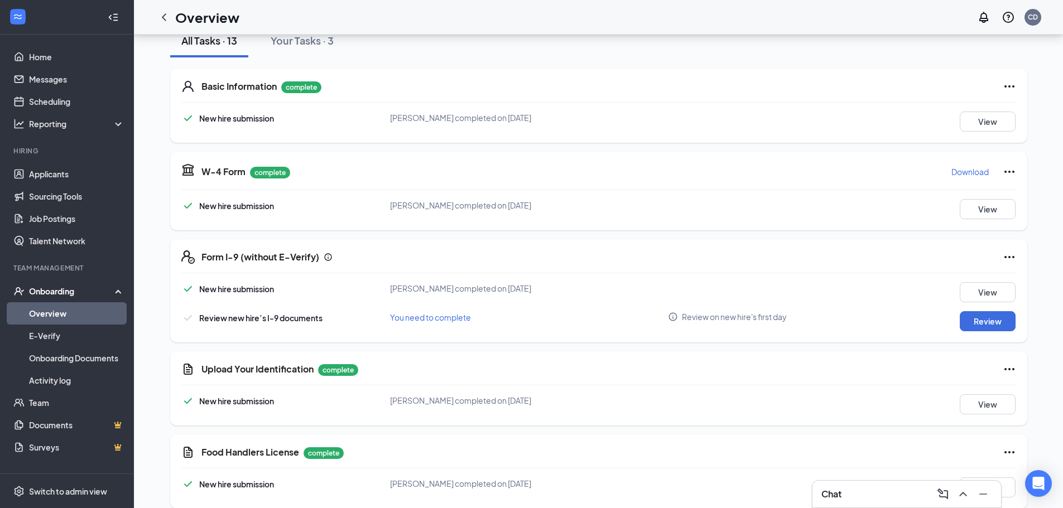
scroll to position [167, 0]
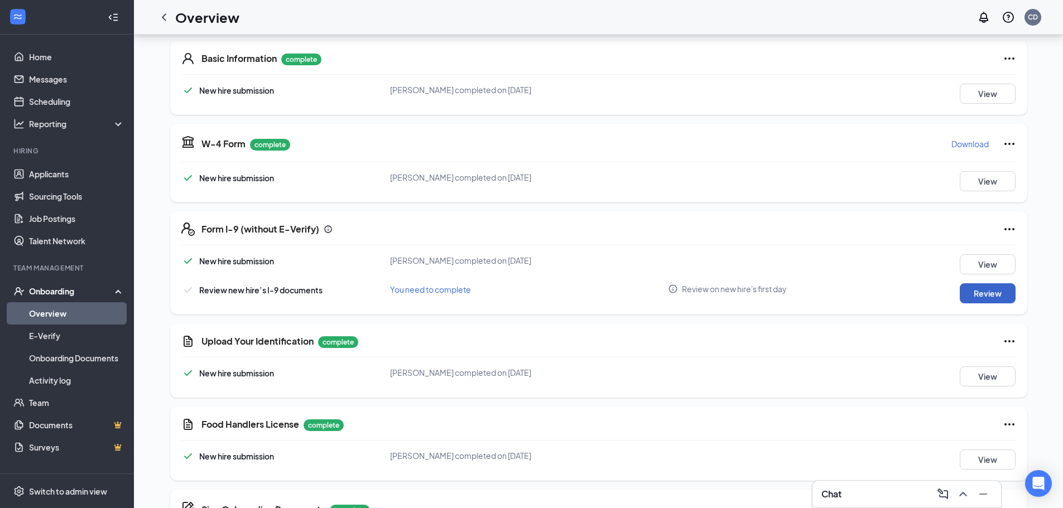
click at [985, 295] on button "Review" at bounding box center [988, 293] width 56 height 20
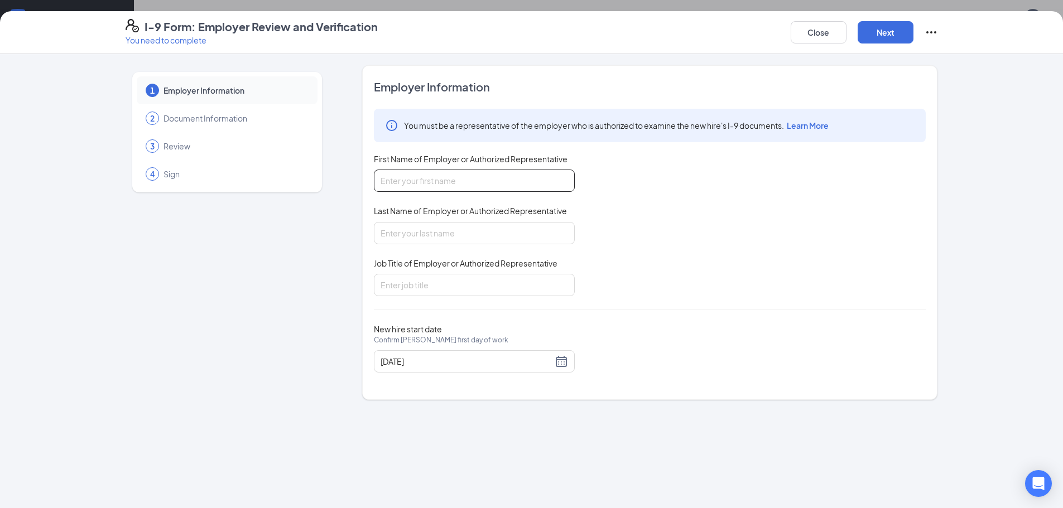
drag, startPoint x: 435, startPoint y: 179, endPoint x: 435, endPoint y: 173, distance: 6.1
click at [435, 174] on input "First Name of Employer or Authorized Representative" at bounding box center [474, 181] width 201 height 22
type input "Cailla"
type input "[PERSON_NAME]"
type input "Executive Director"
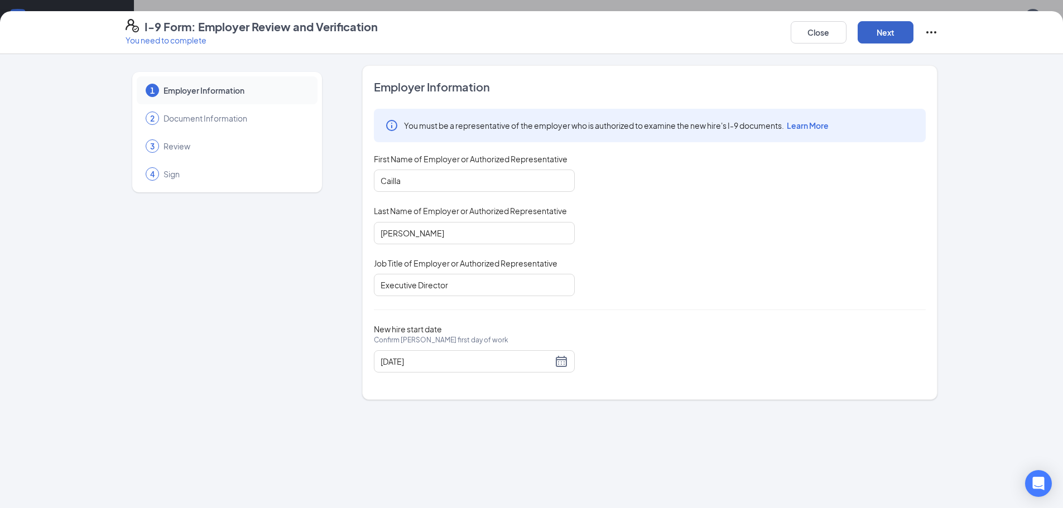
click at [886, 34] on button "Next" at bounding box center [886, 32] width 56 height 22
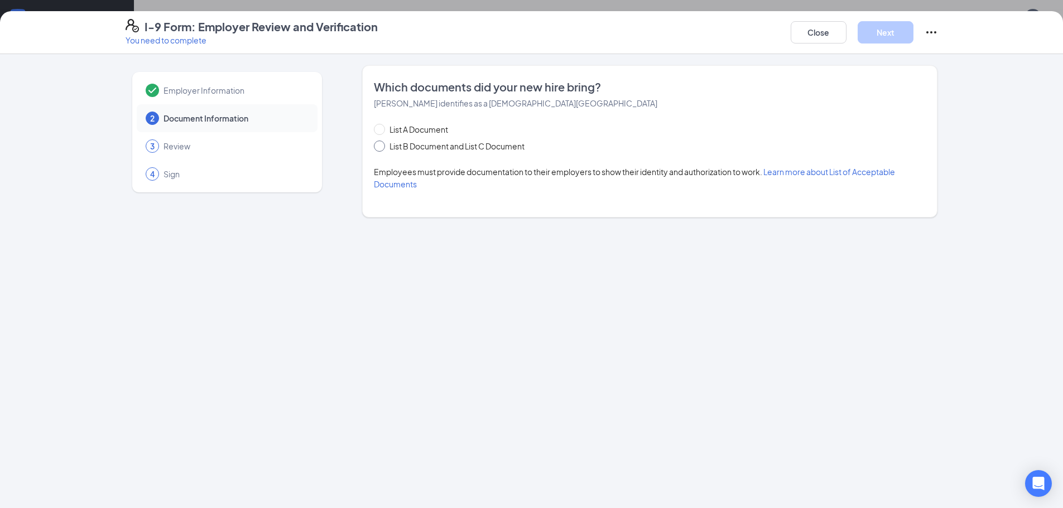
click at [467, 142] on span "List B Document and List C Document" at bounding box center [457, 146] width 144 height 12
click at [382, 142] on input "List B Document and List C Document" at bounding box center [378, 145] width 8 height 8
radio input "true"
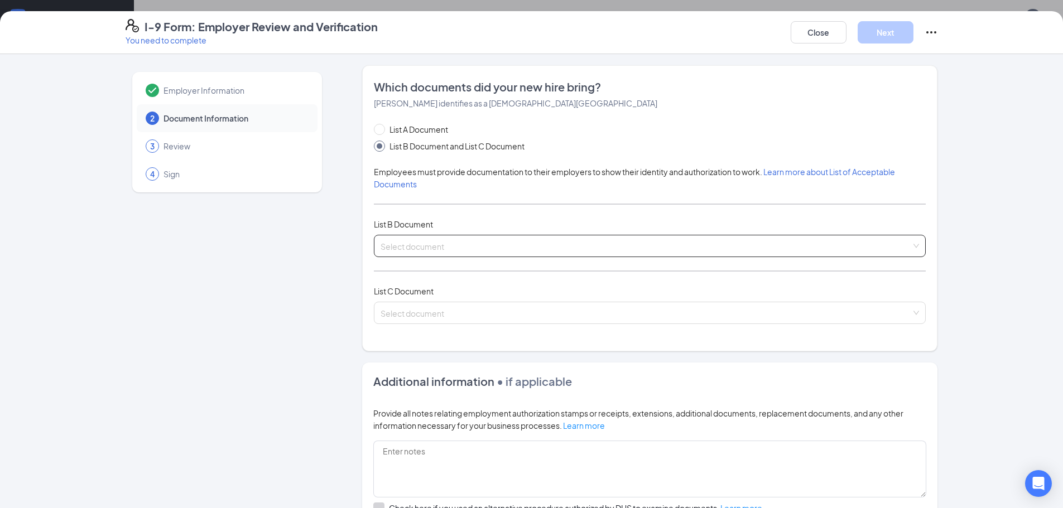
click at [417, 249] on input "search" at bounding box center [646, 243] width 531 height 17
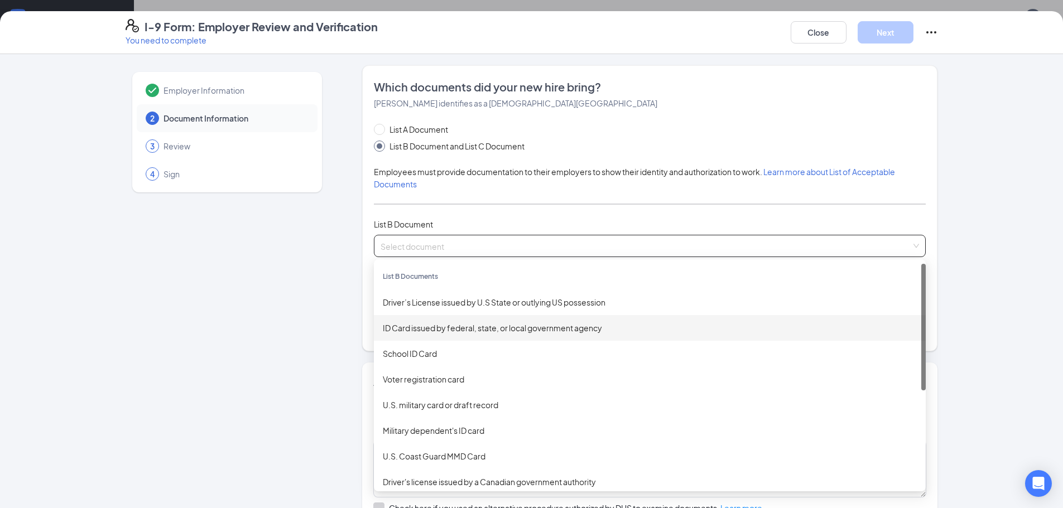
click at [455, 328] on div "ID Card issued by federal, state, or local government agency" at bounding box center [650, 328] width 534 height 12
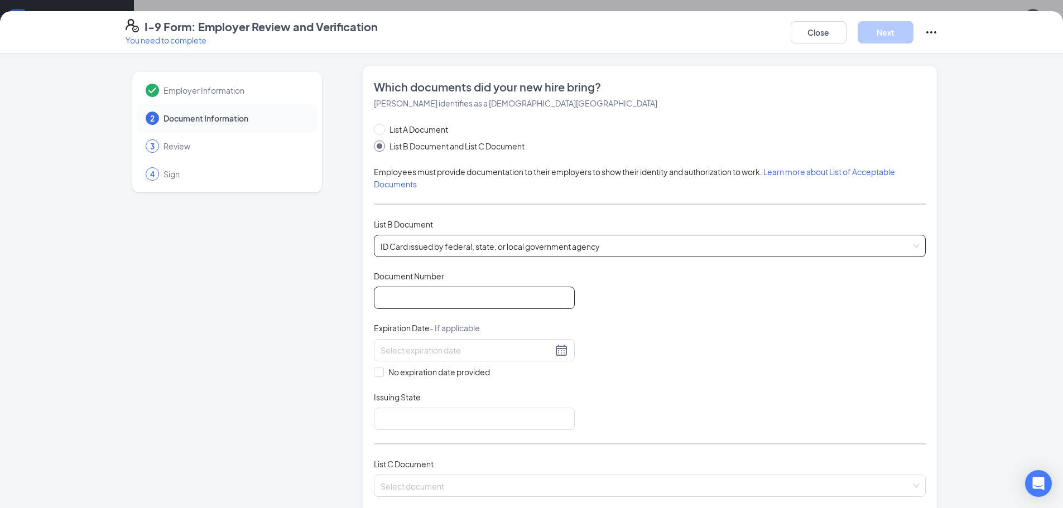
click at [474, 299] on input "Document Number" at bounding box center [474, 298] width 201 height 22
type input "52088238"
click at [559, 351] on div at bounding box center [474, 350] width 187 height 13
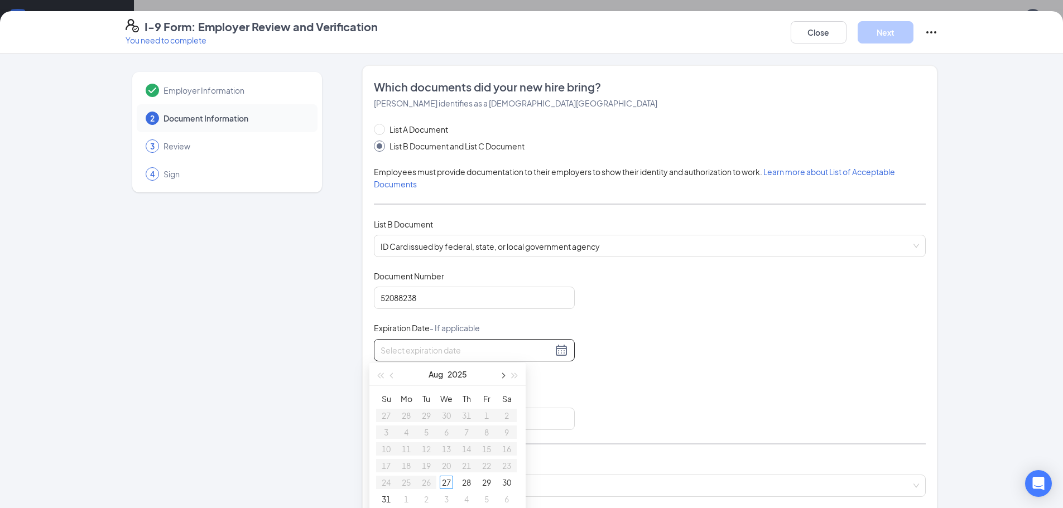
click at [504, 374] on span "button" at bounding box center [502, 376] width 6 height 6
click at [504, 376] on span "button" at bounding box center [502, 376] width 6 height 6
click at [514, 376] on span "button" at bounding box center [515, 376] width 6 height 6
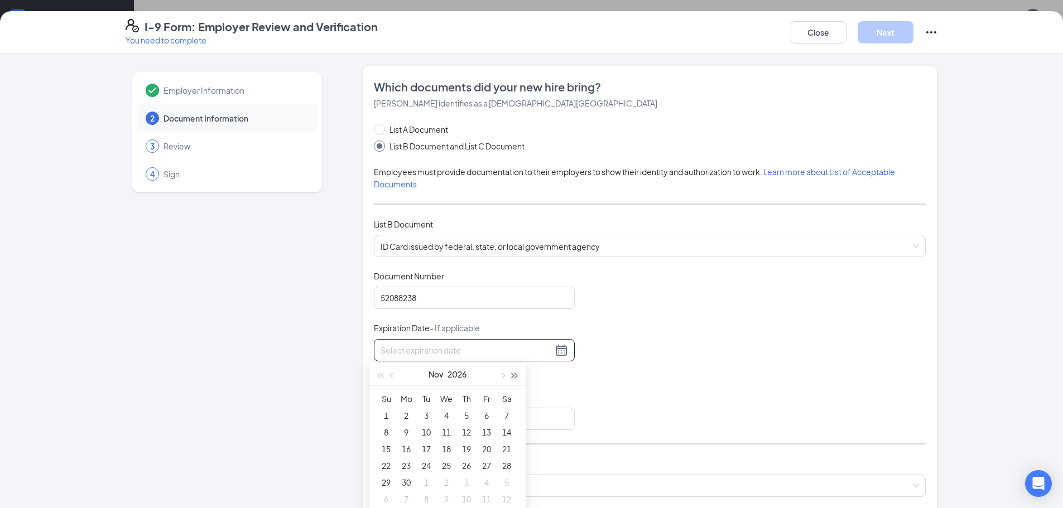
click at [514, 376] on span "button" at bounding box center [515, 376] width 6 height 6
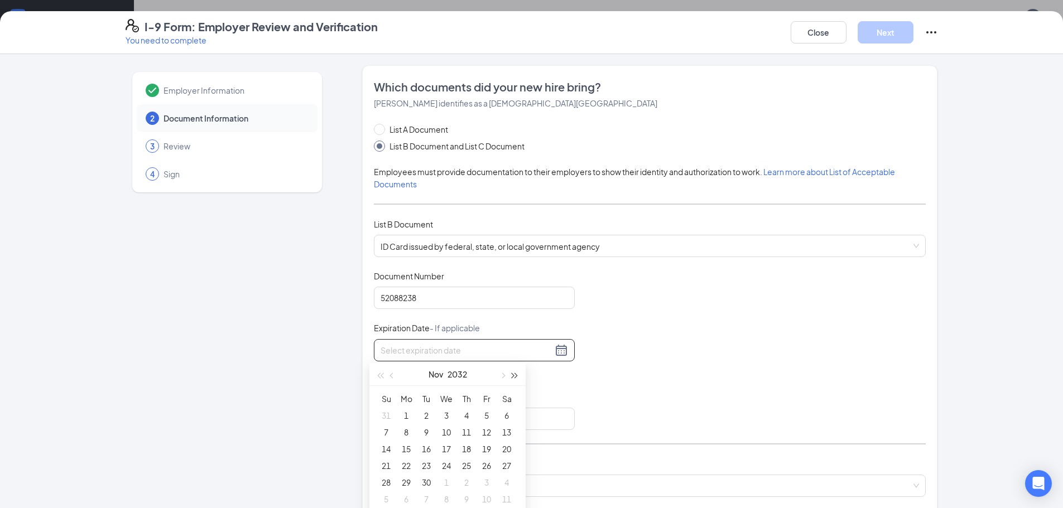
click at [514, 376] on span "button" at bounding box center [515, 376] width 6 height 6
click at [381, 377] on span "button" at bounding box center [380, 376] width 6 height 6
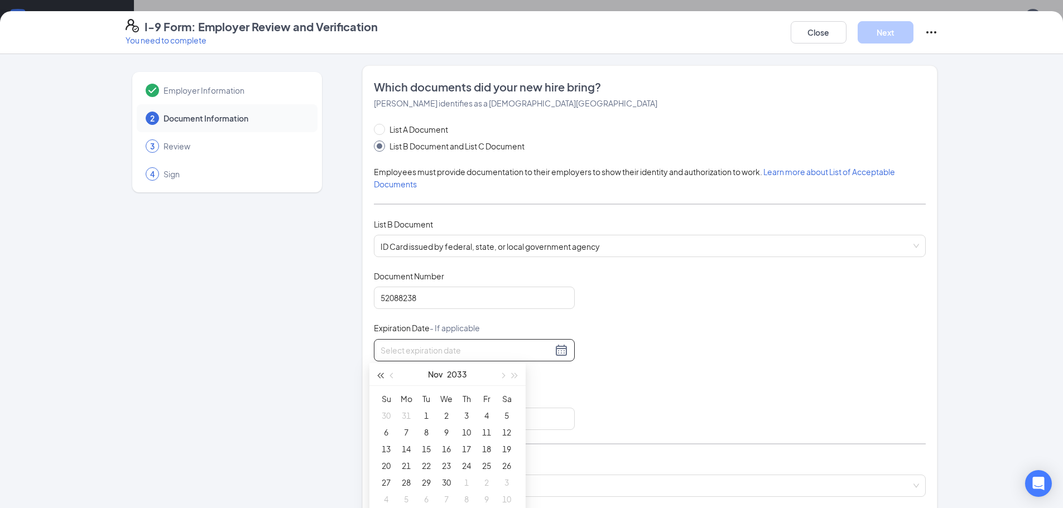
click at [381, 377] on span "button" at bounding box center [380, 376] width 6 height 6
type input "[DATE]"
click at [443, 430] on div "5" at bounding box center [446, 432] width 13 height 13
click at [419, 421] on input "Issuing State" at bounding box center [474, 419] width 201 height 22
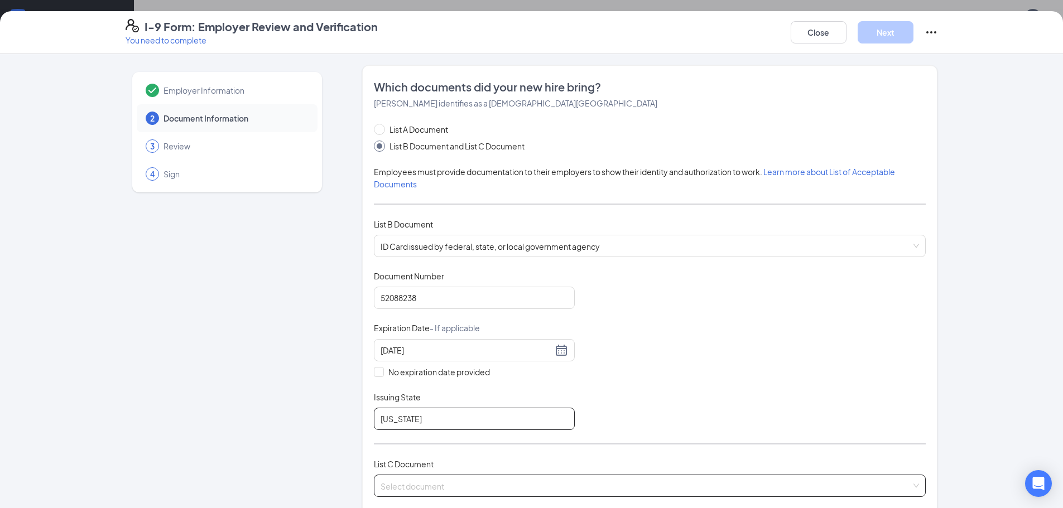
type input "[US_STATE]"
click at [437, 486] on input "search" at bounding box center [646, 483] width 531 height 17
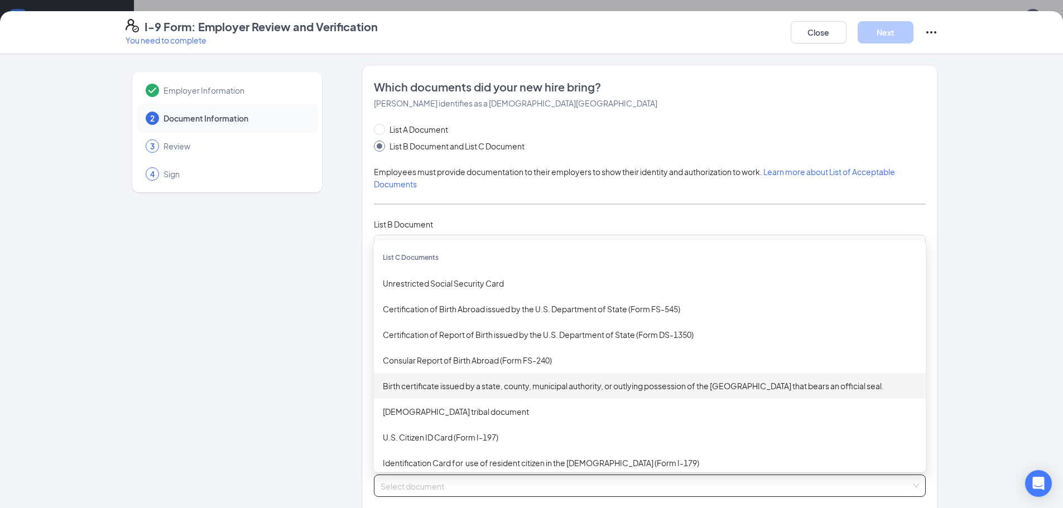
click at [458, 384] on div "Birth certificate issued by a state, county, municipal authority, or outlying p…" at bounding box center [650, 386] width 534 height 12
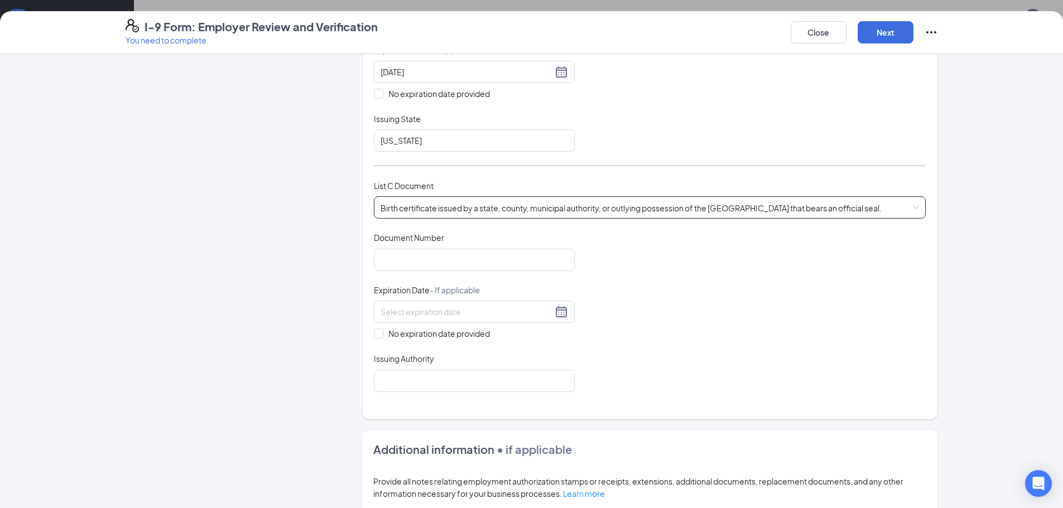
scroll to position [279, 0]
click at [429, 265] on input "Document Number" at bounding box center [474, 259] width 201 height 22
type input "0494114"
click at [378, 334] on span at bounding box center [379, 333] width 10 height 10
click at [378, 334] on input "No expiration date provided" at bounding box center [378, 332] width 8 height 8
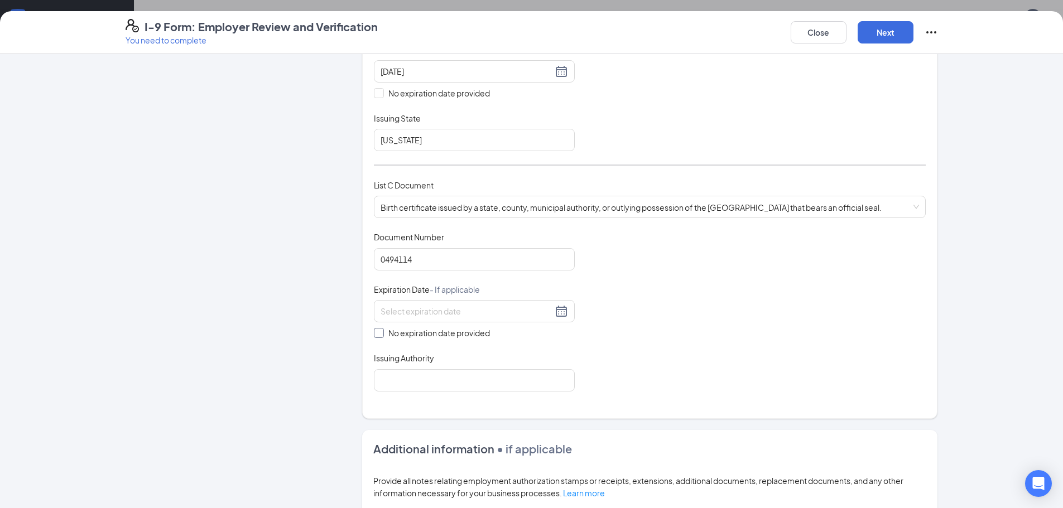
checkbox input "true"
click at [398, 382] on input "Issuing Authority" at bounding box center [474, 382] width 201 height 22
type input "State of [US_STATE]"
click at [690, 400] on div "Which documents did your new hire bring? [PERSON_NAME] identifies as a [DEMOGRA…" at bounding box center [650, 103] width 552 height 607
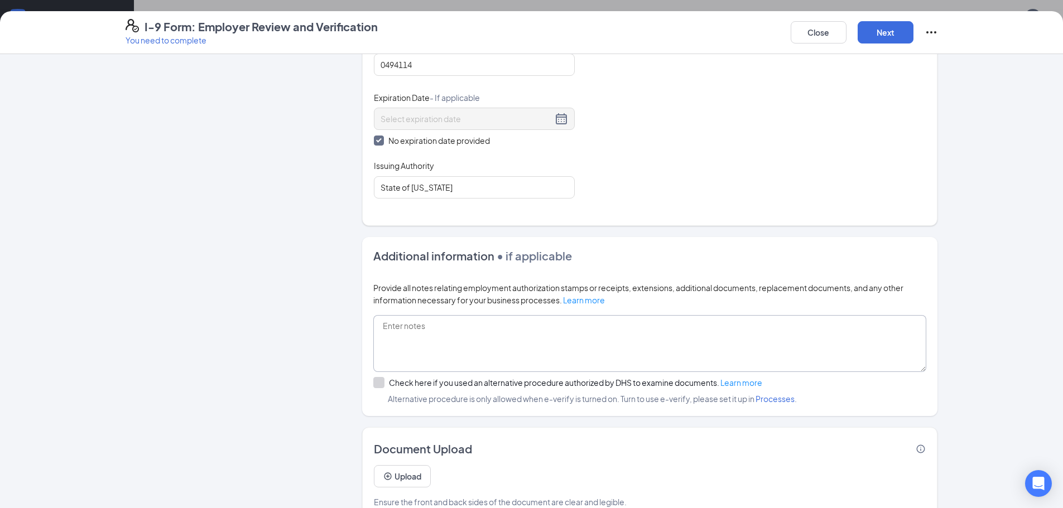
scroll to position [499, 0]
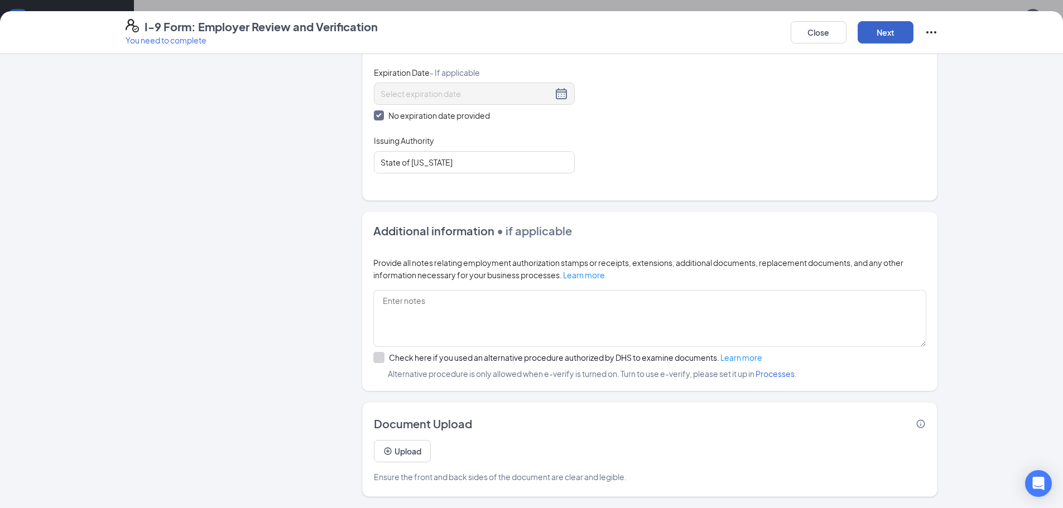
click at [892, 33] on button "Next" at bounding box center [886, 32] width 56 height 22
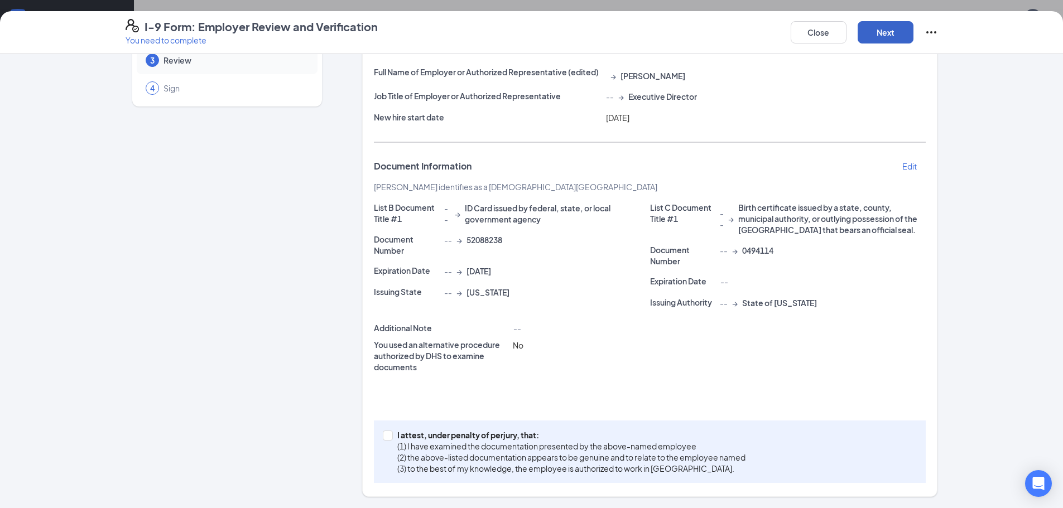
scroll to position [86, 0]
click at [387, 436] on span at bounding box center [388, 436] width 10 height 10
click at [387, 436] on input "I attest, under penalty of [PERSON_NAME], that: (1) I have examined the documen…" at bounding box center [387, 435] width 8 height 8
checkbox input "true"
click at [893, 33] on button "Next" at bounding box center [886, 32] width 56 height 22
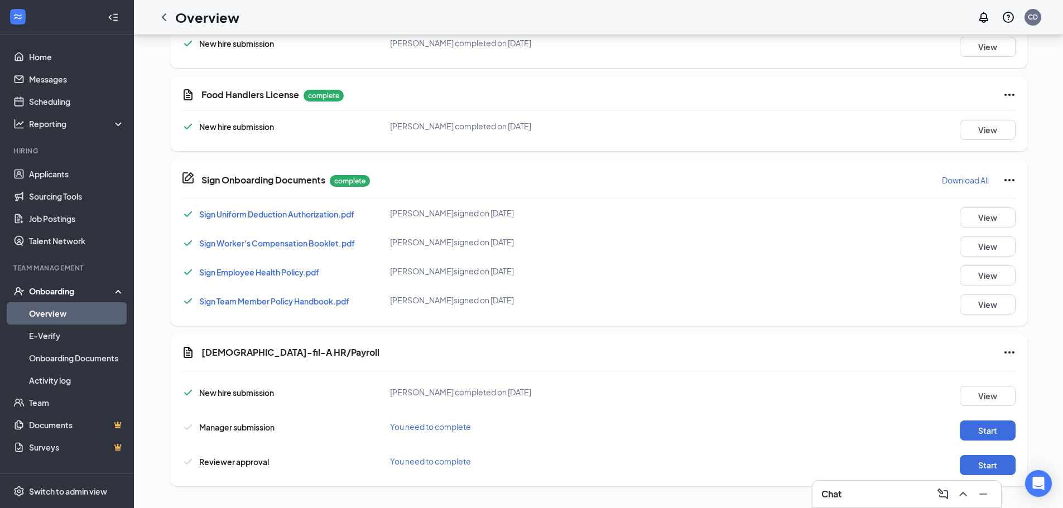
scroll to position [498, 0]
click at [983, 427] on button "Start" at bounding box center [988, 430] width 56 height 20
click at [984, 467] on button "Start" at bounding box center [988, 465] width 56 height 20
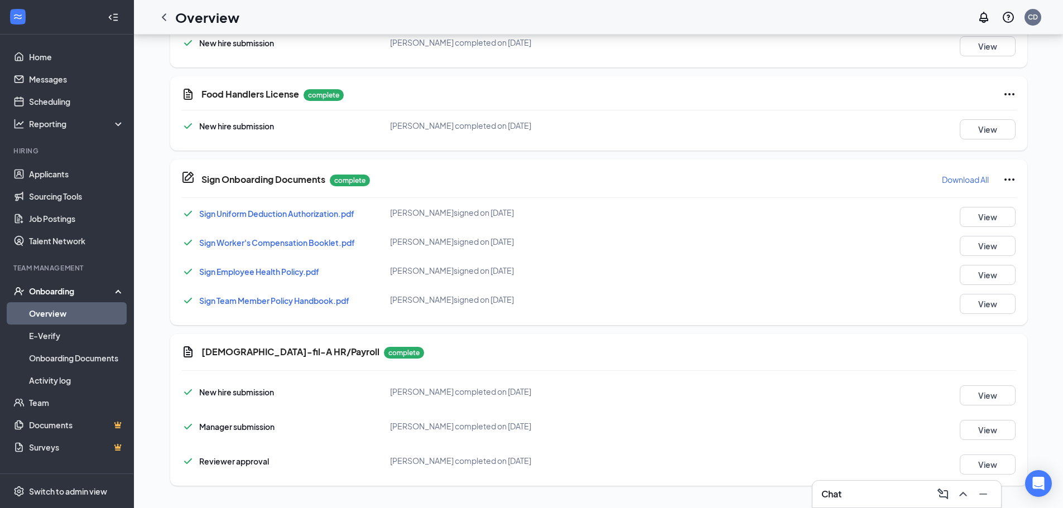
click at [166, 16] on icon "ChevronLeft" at bounding box center [163, 17] width 13 height 13
